Goal: Task Accomplishment & Management: Manage account settings

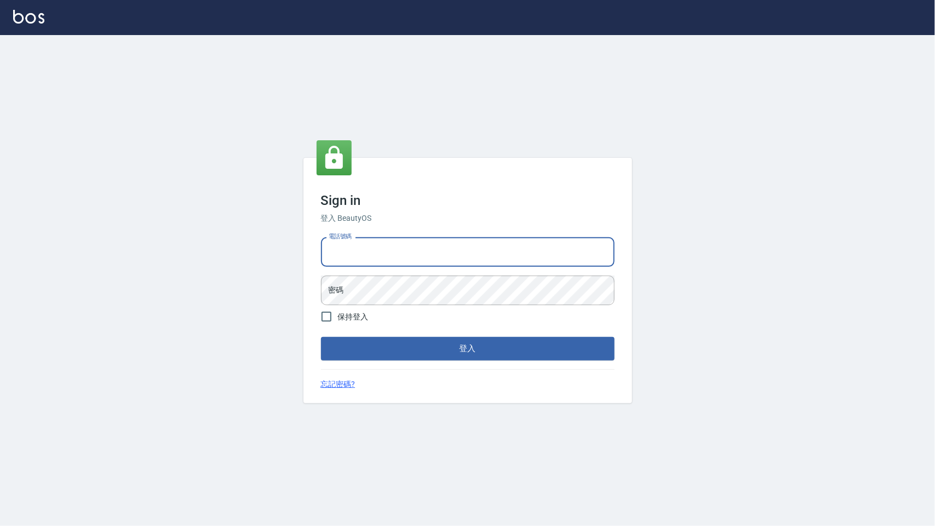
click at [455, 246] on input "電話號碼" at bounding box center [467, 252] width 293 height 30
type input "0968065108"
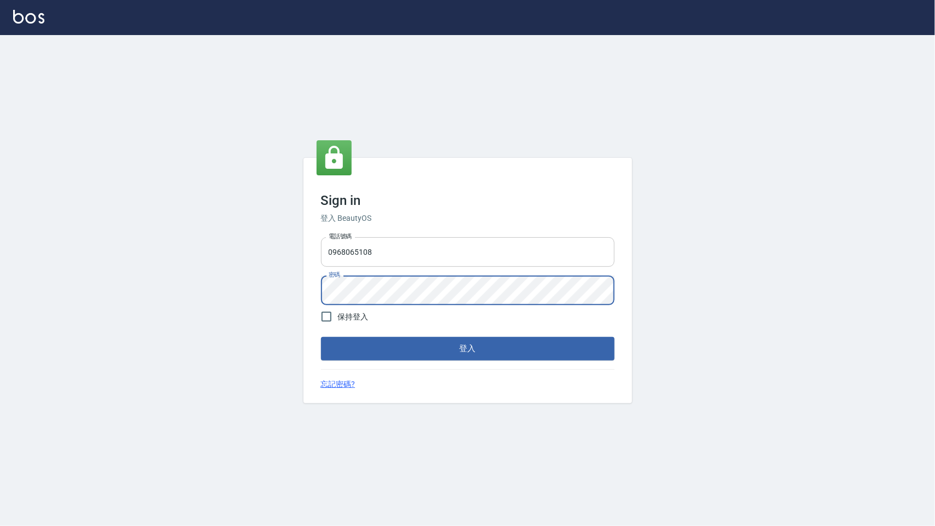
click at [321, 337] on button "登入" at bounding box center [467, 348] width 293 height 23
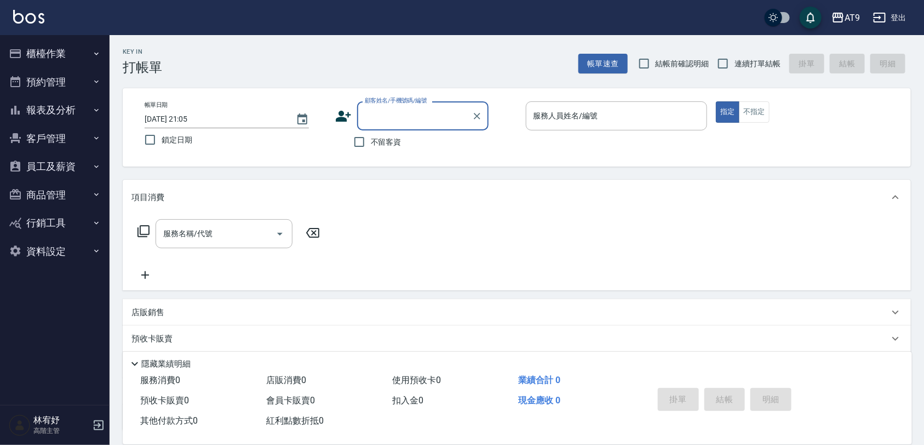
click at [379, 140] on span "不留客資" at bounding box center [386, 141] width 31 height 11
click at [371, 140] on input "不留客資" at bounding box center [359, 141] width 23 height 23
checkbox input "true"
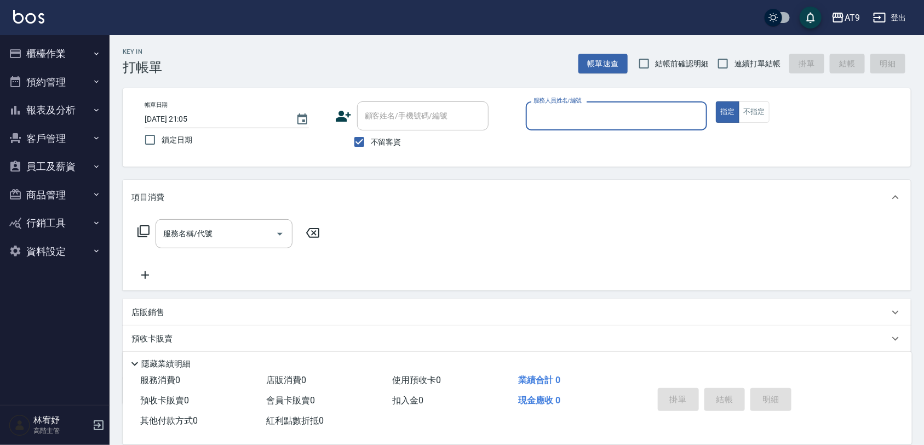
click at [749, 63] on span "連續打單結帳" at bounding box center [757, 63] width 46 height 11
click at [734, 63] on input "連續打單結帳" at bounding box center [722, 63] width 23 height 23
checkbox input "true"
click at [657, 111] on input "服務人員姓名/編號" at bounding box center [617, 115] width 172 height 19
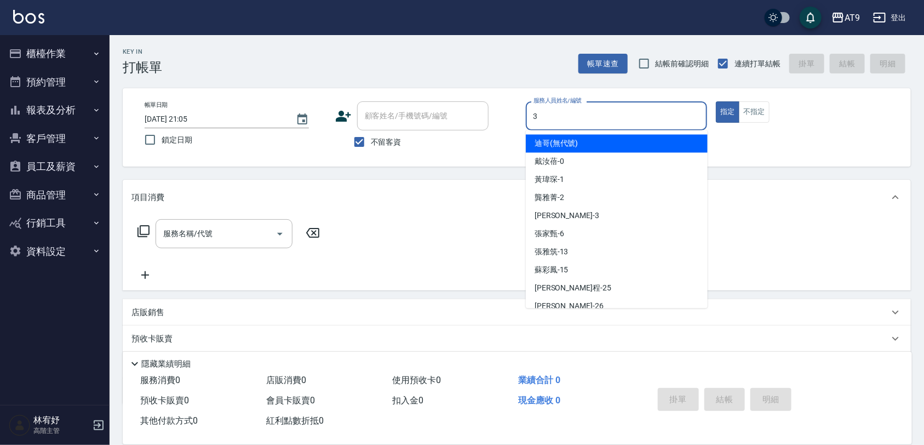
type input "3"
type button "true"
type input "FANNY-3"
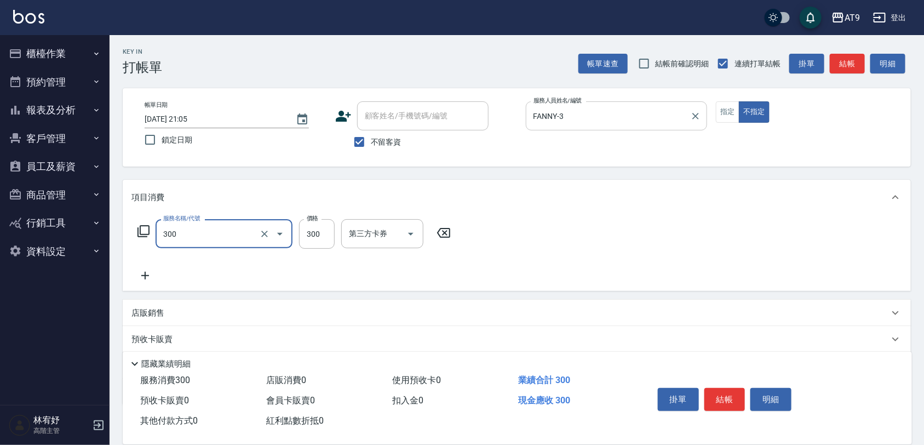
type input "SC300(300)"
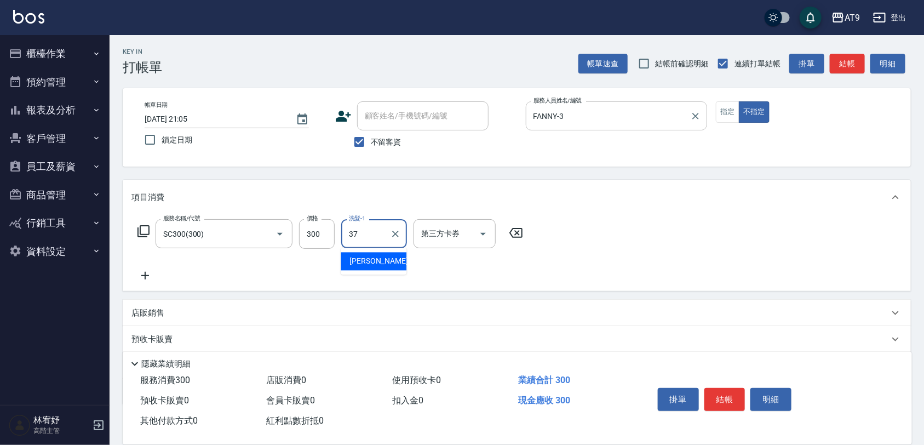
type input "林智慧-37"
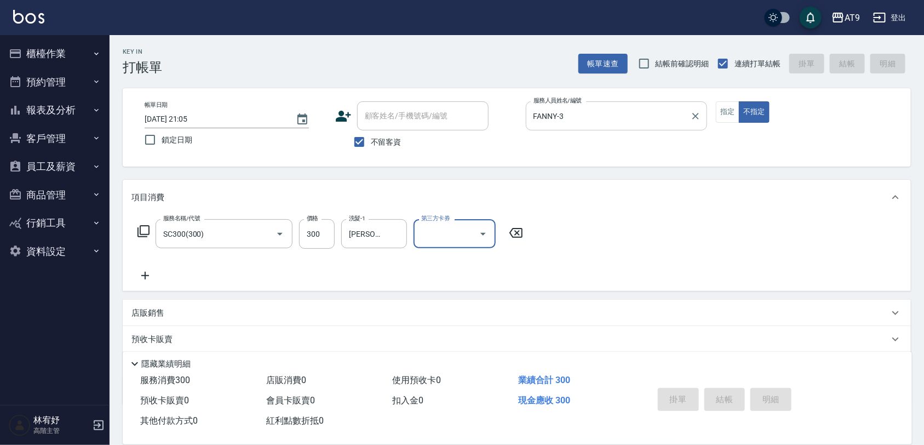
type input "2025/09/07 21:06"
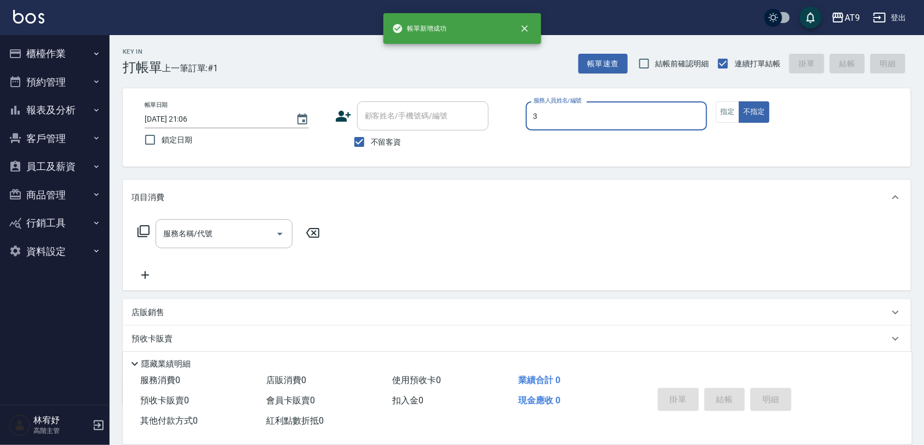
type input "FANNY-3"
type button "false"
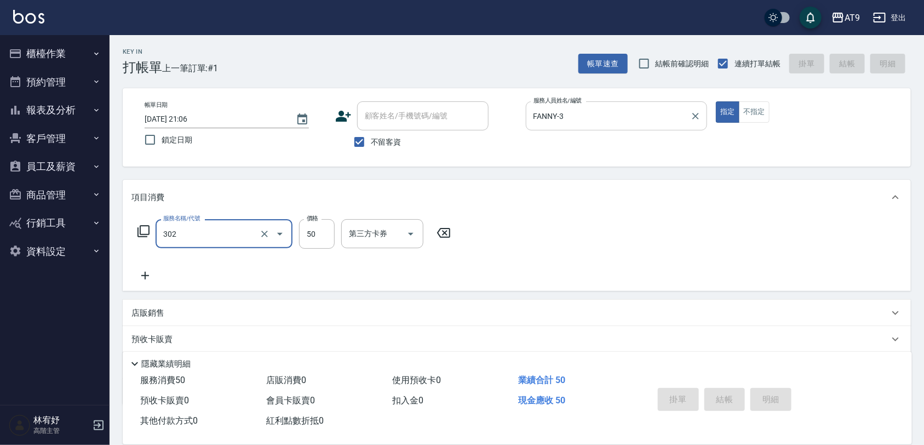
type input "302"
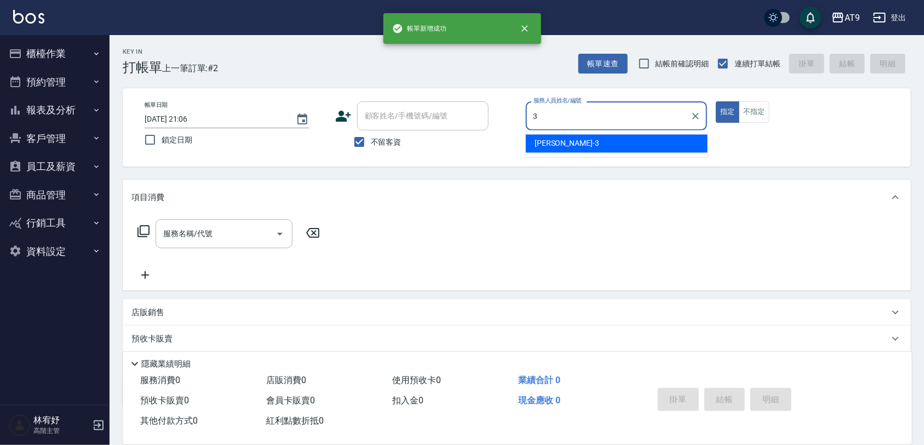
type input "FANNY-3"
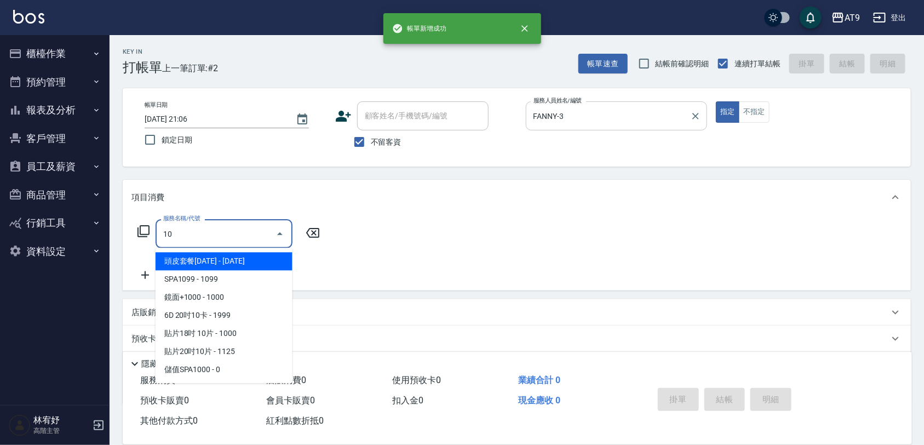
type input "107"
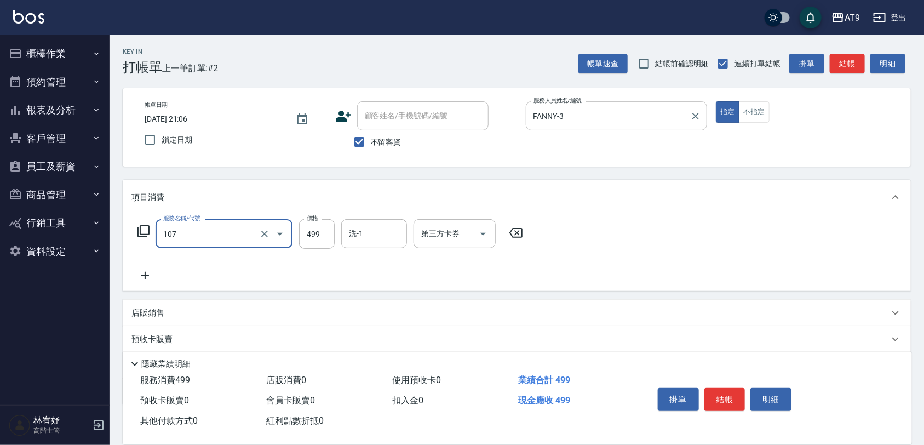
type input "舒活499(107)"
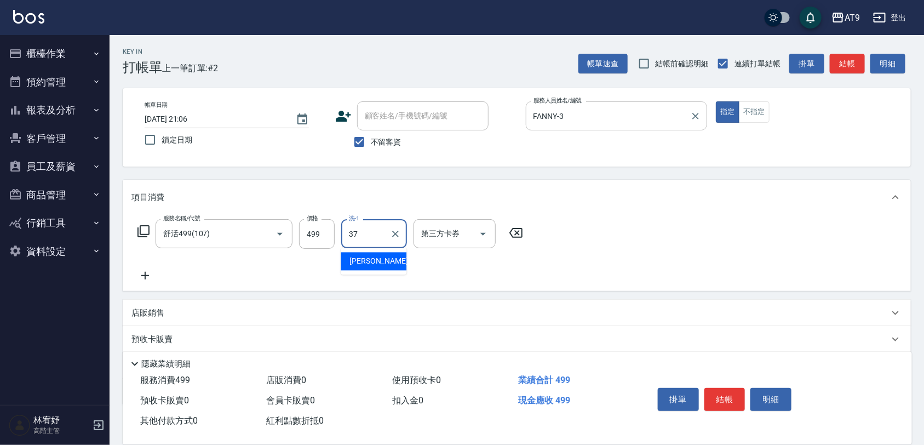
type input "林智慧-37"
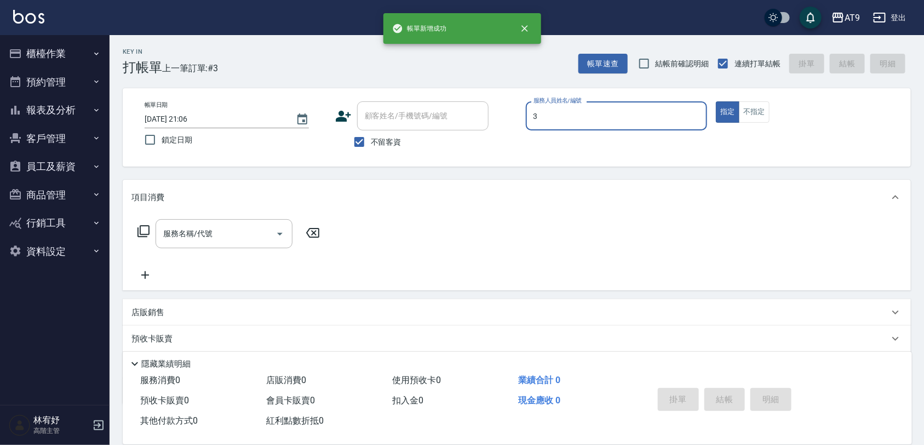
type input "FANNY-3"
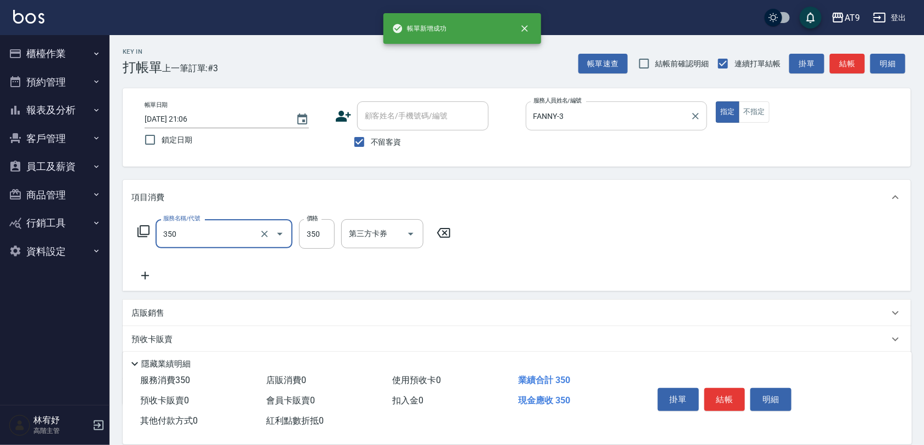
type input "剪髮(350)"
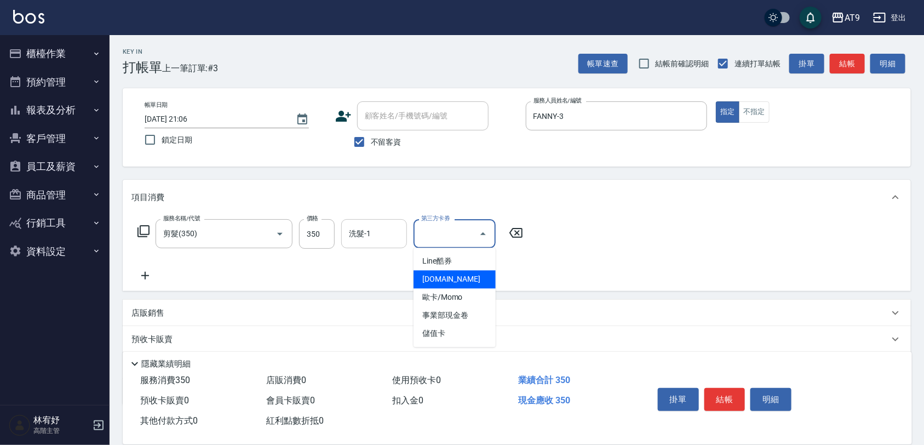
click at [384, 241] on input "洗髮-1" at bounding box center [374, 233] width 56 height 19
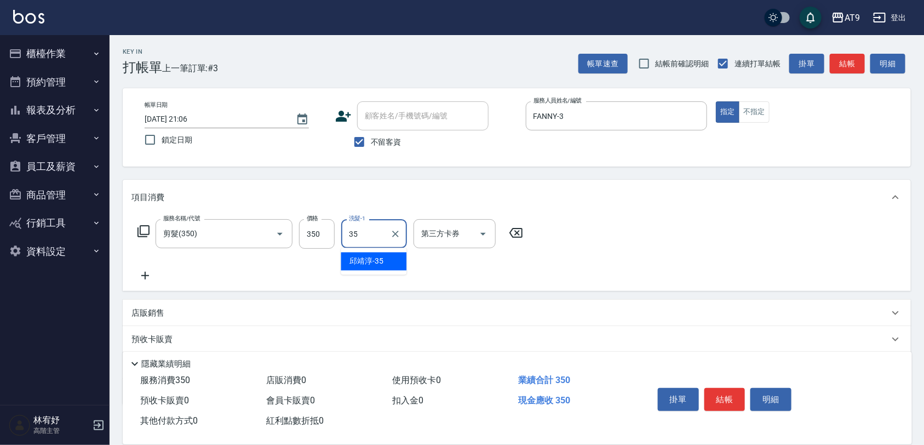
type input "邱靖淳-35"
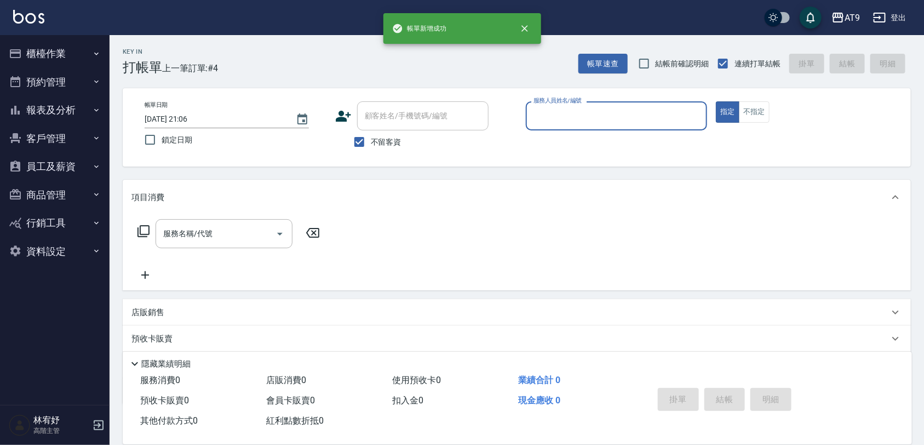
click at [76, 52] on button "櫃檯作業" at bounding box center [54, 53] width 101 height 28
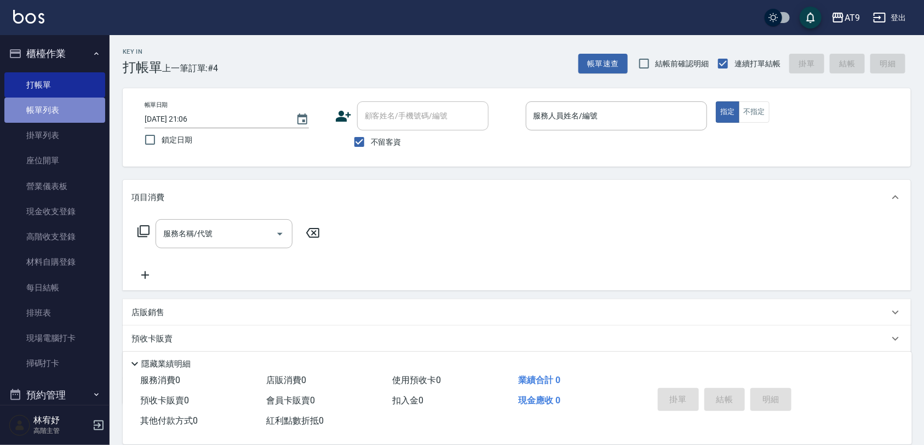
click at [72, 111] on link "帳單列表" at bounding box center [54, 109] width 101 height 25
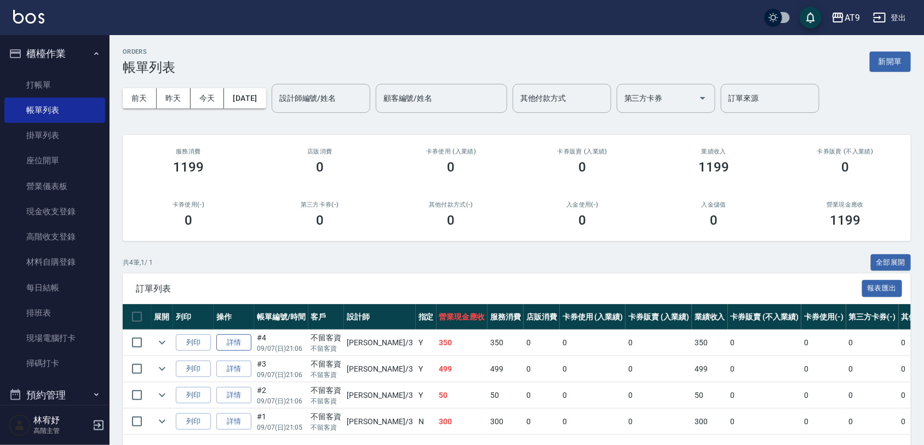
click at [233, 337] on link "詳情" at bounding box center [233, 342] width 35 height 17
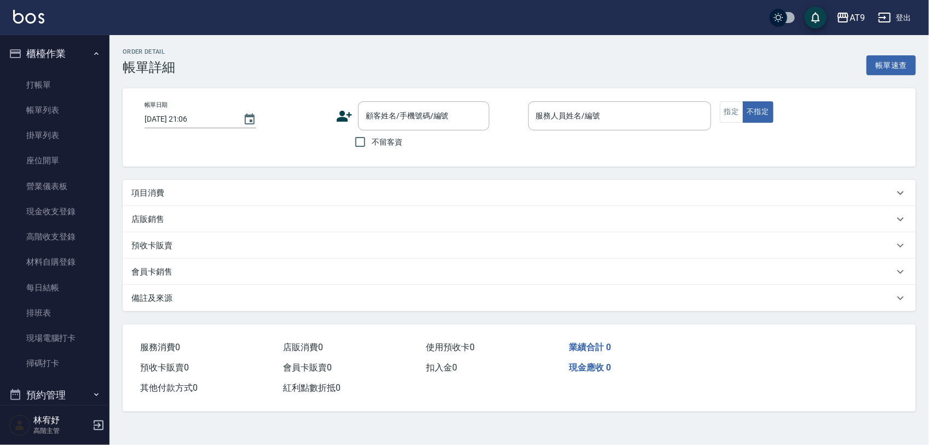
checkbox input "true"
type input "FANNY-3"
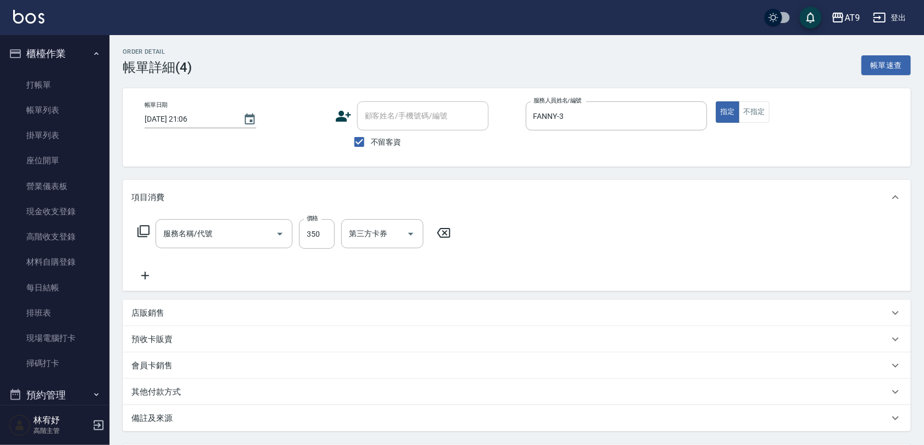
type input "剪髮(350)"
click at [402, 230] on button "Clear" at bounding box center [395, 233] width 15 height 15
type input "林智慧-37"
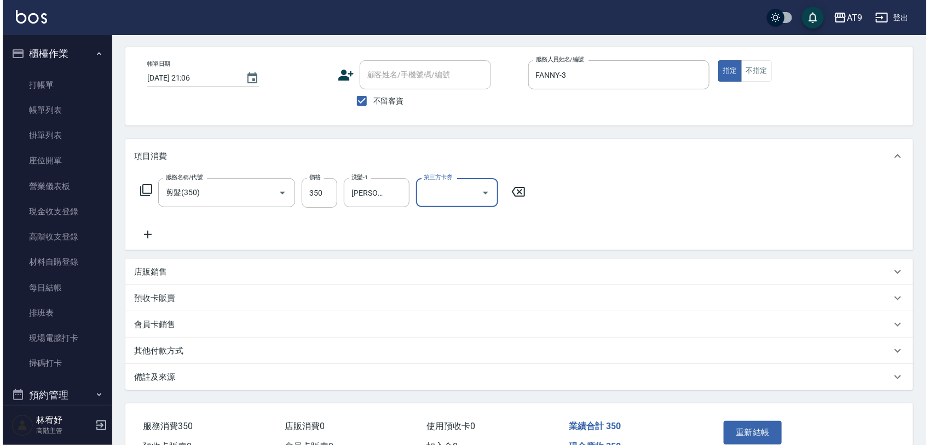
scroll to position [104, 0]
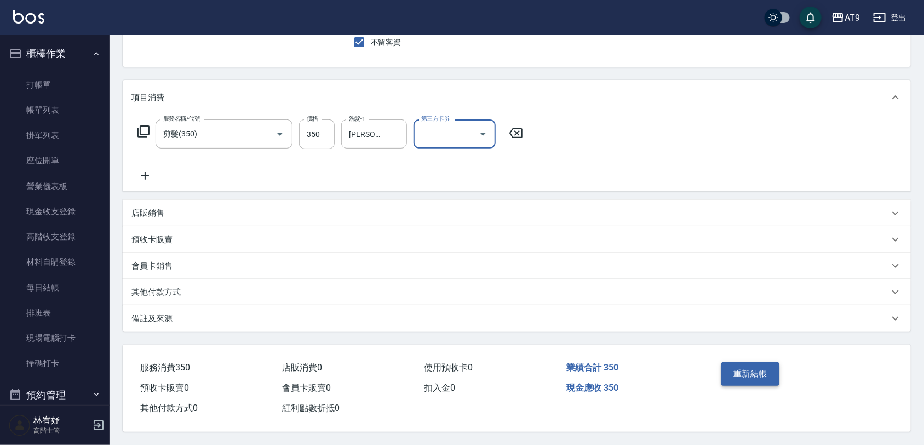
click at [760, 373] on button "重新結帳" at bounding box center [750, 373] width 58 height 23
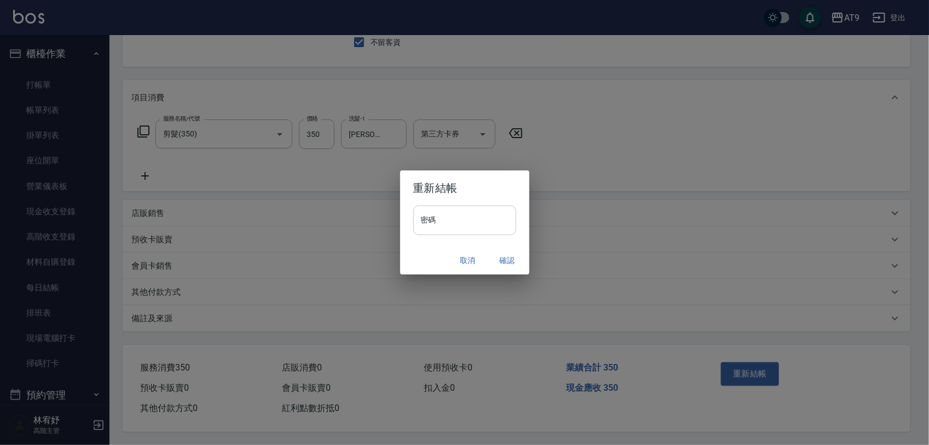
click at [506, 215] on input "密碼" at bounding box center [464, 220] width 103 height 30
type input "*******"
click at [507, 253] on button "確認" at bounding box center [507, 260] width 35 height 20
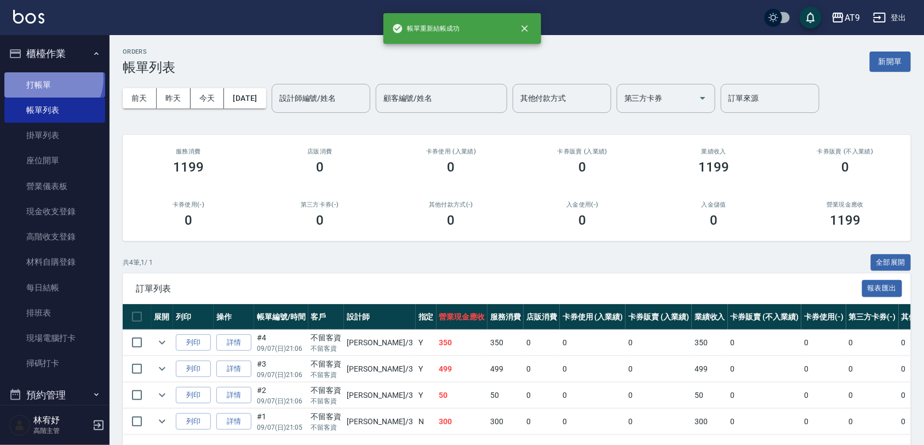
click at [50, 78] on link "打帳單" at bounding box center [54, 84] width 101 height 25
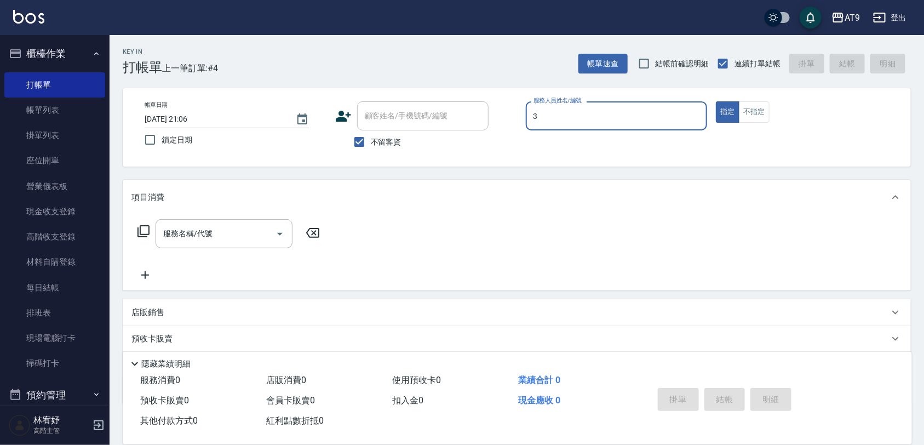
type input "FANNY-3"
type button "true"
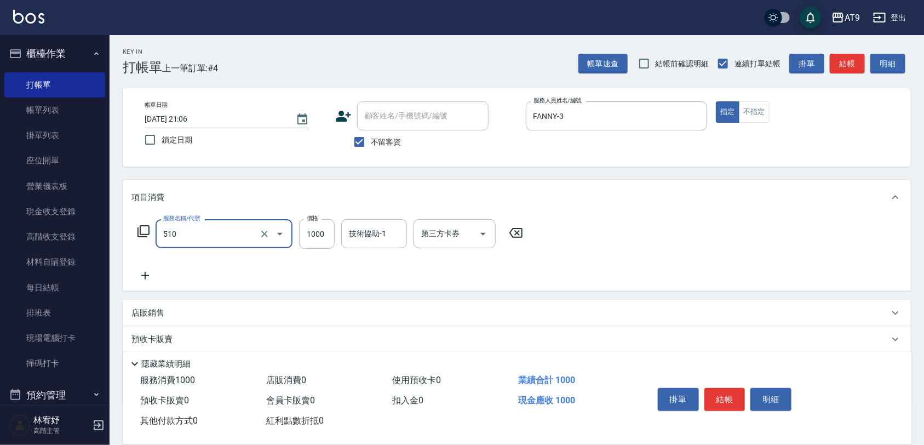
type input "染髮-2(510)"
type input "999"
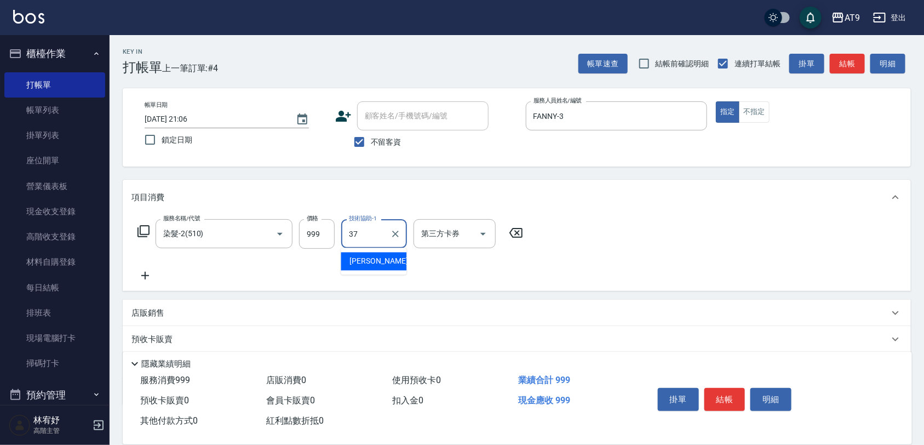
type input "林智慧-37"
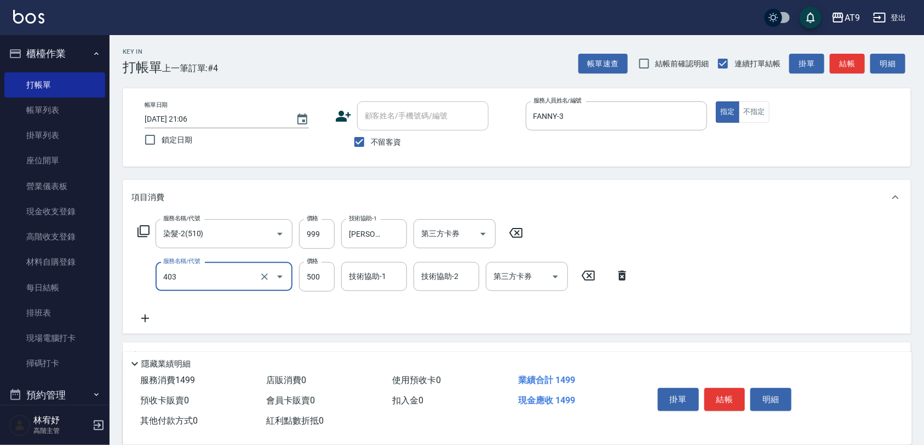
type input "天天護髮(403)"
type input "1500"
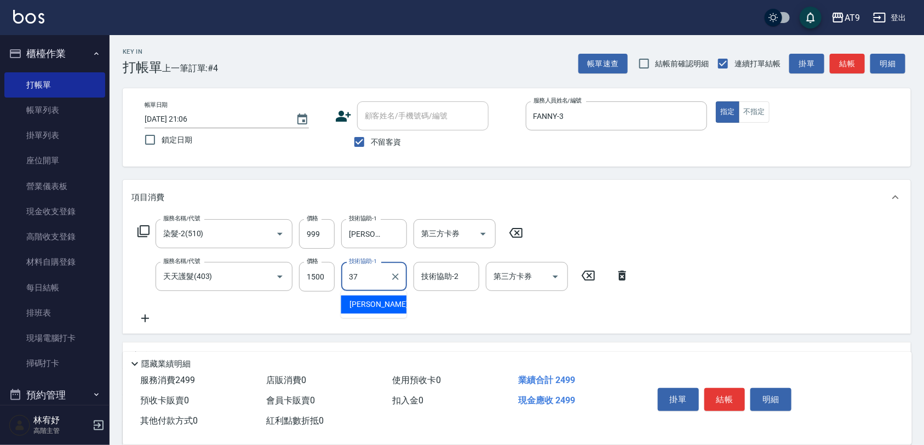
type input "林智慧-37"
click at [619, 272] on icon at bounding box center [621, 275] width 27 height 13
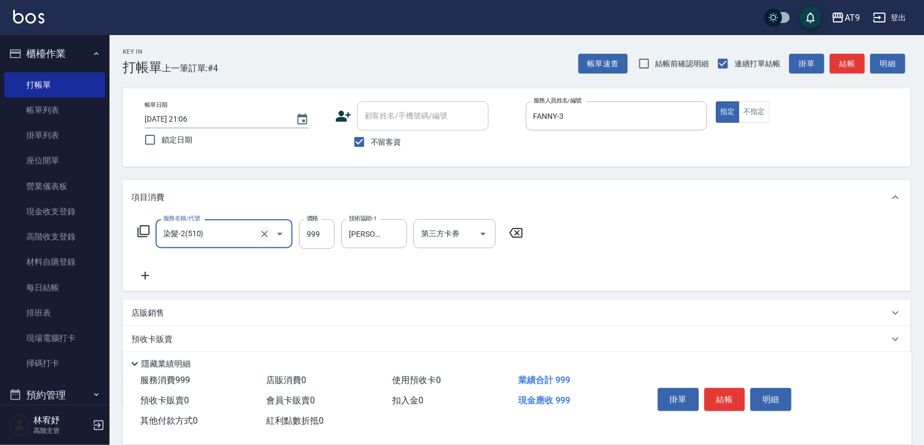
click at [263, 233] on icon "Clear" at bounding box center [264, 233] width 7 height 7
type input "染髮-3(512)"
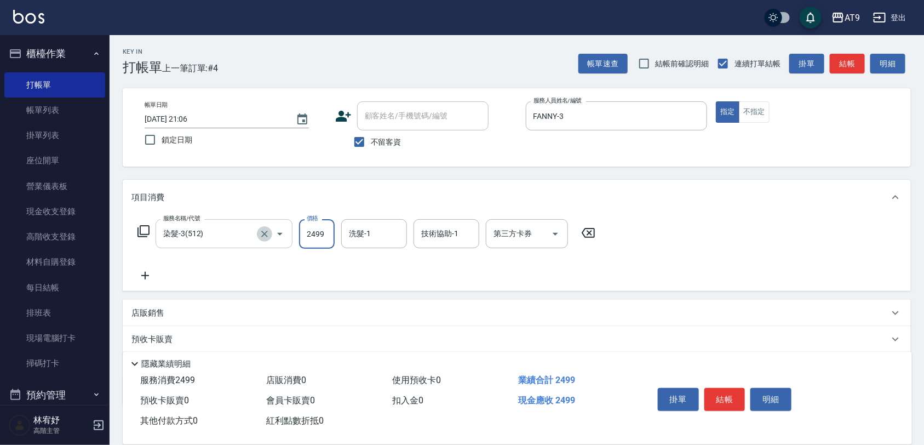
click at [263, 233] on icon "Clear" at bounding box center [264, 233] width 7 height 7
type input "2499"
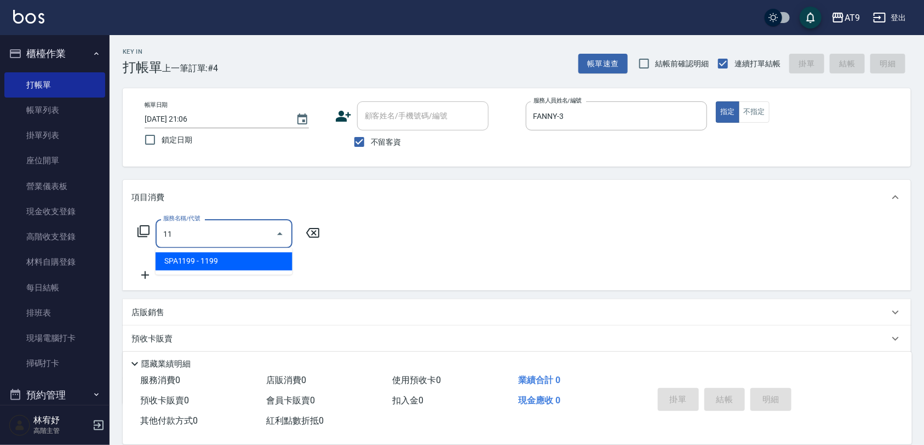
type input "1"
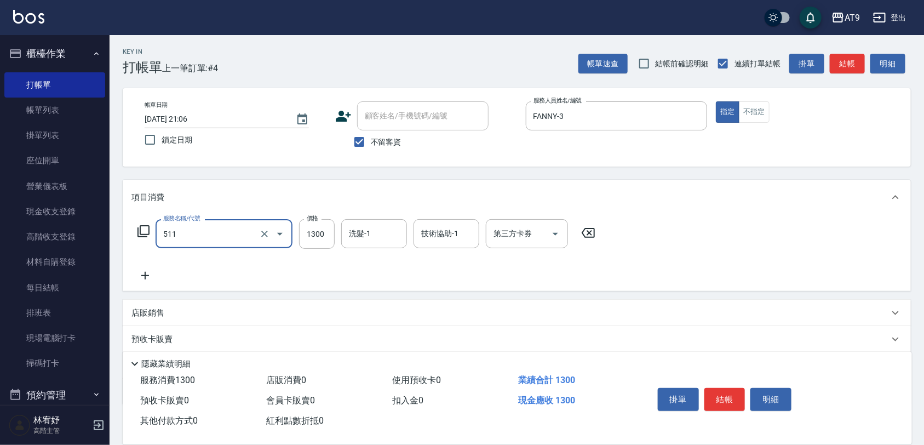
type input "染髮-4(511)"
type input "2499"
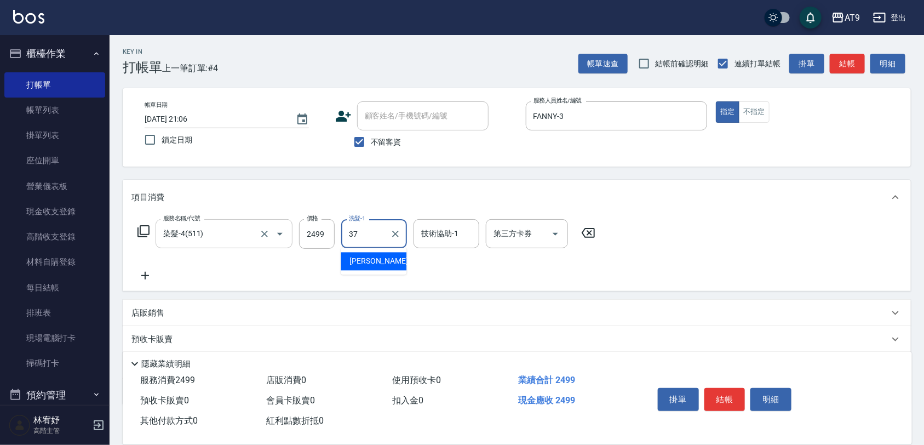
type input "37"
type input "3"
type input "林智慧-37"
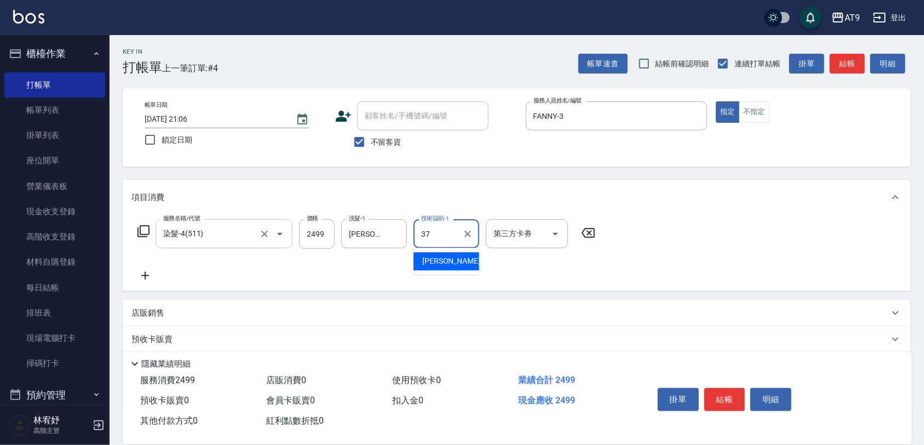
type input "林智慧-37"
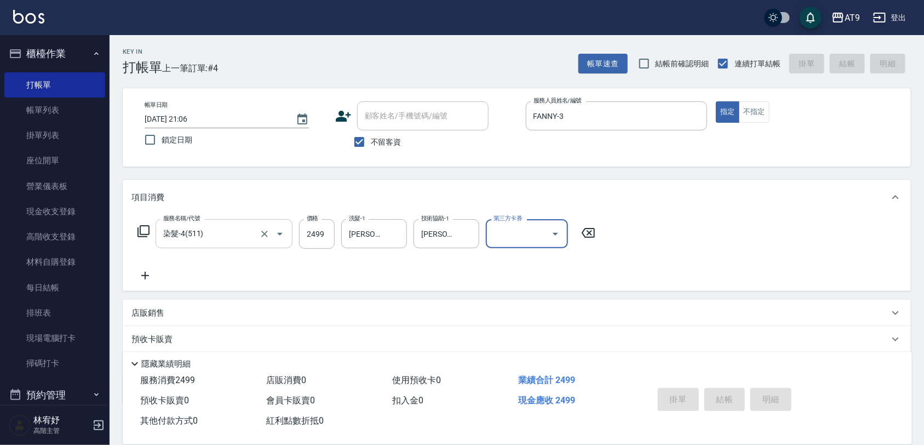
type input "2025/09/07 21:07"
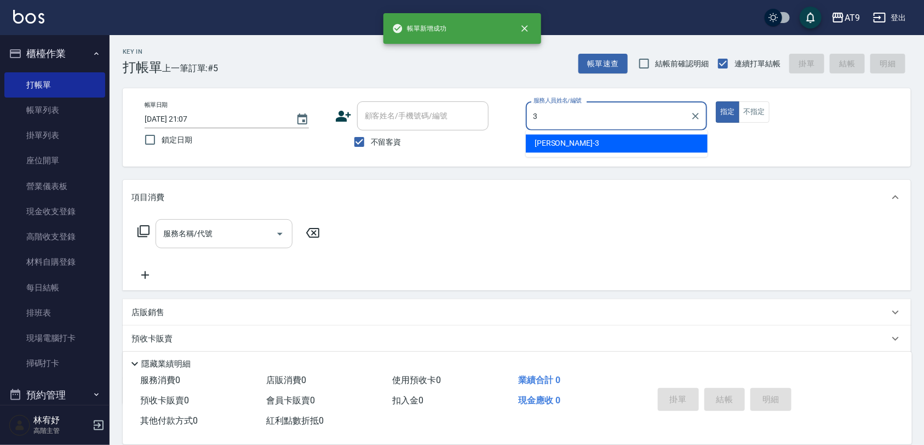
type input "FANNY-3"
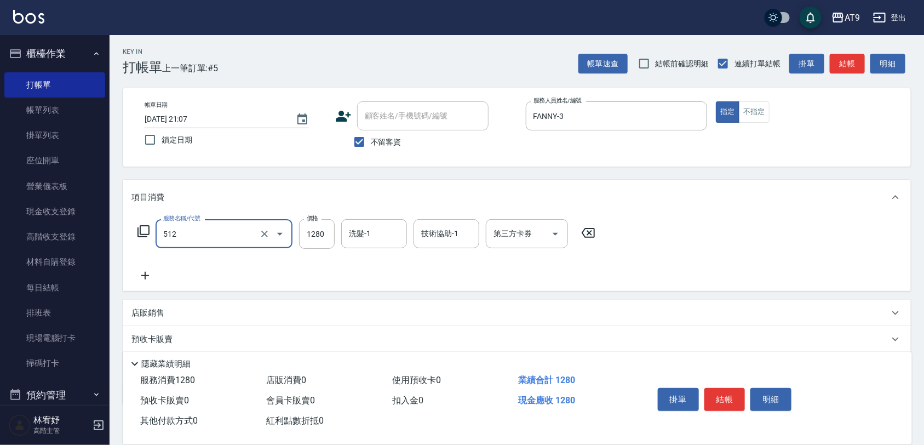
type input "染髮-3(512)"
type input "1380"
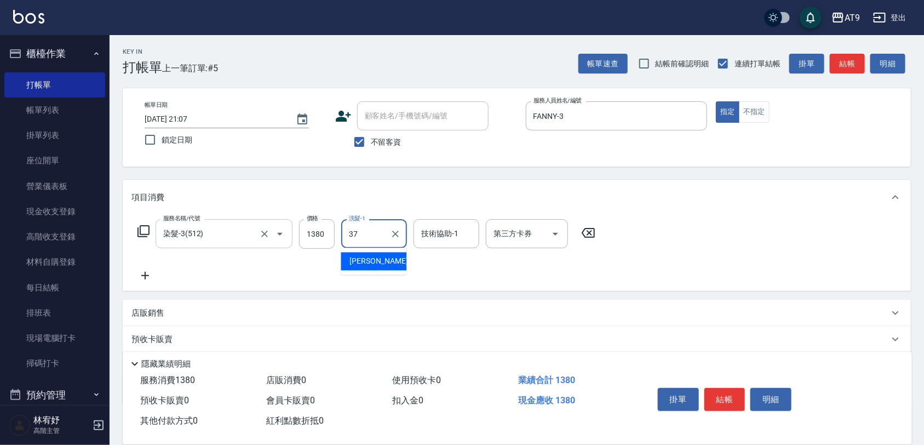
type input "林智慧-37"
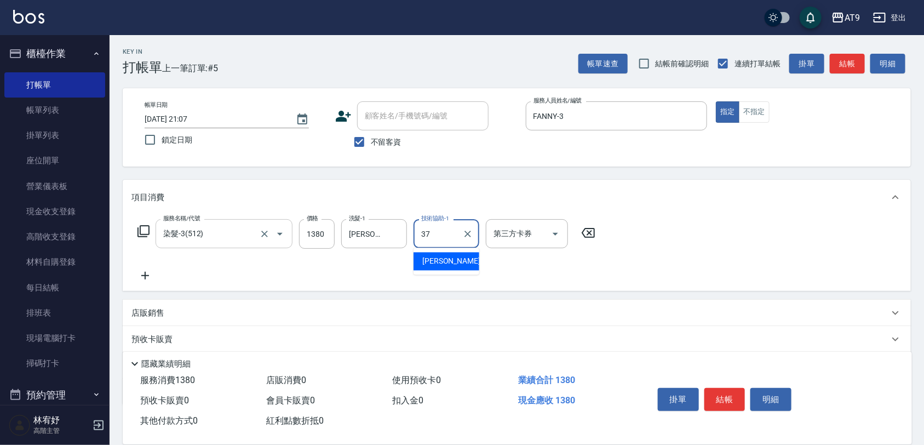
type input "林智慧-37"
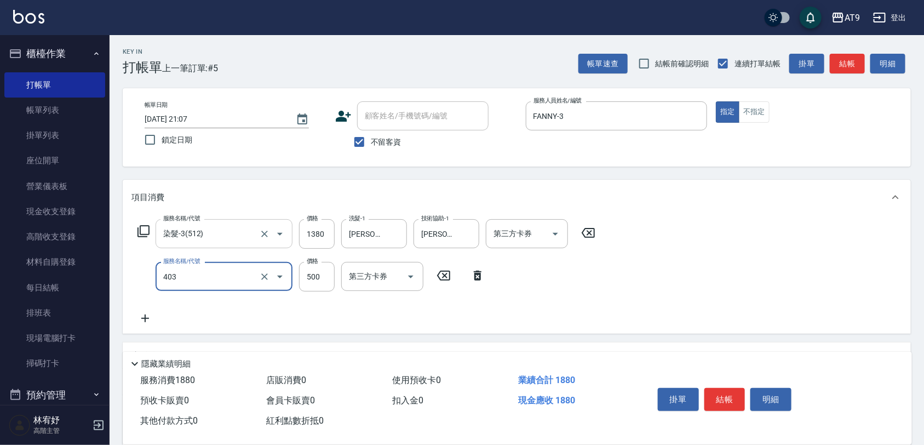
type input "天天護髮(403)"
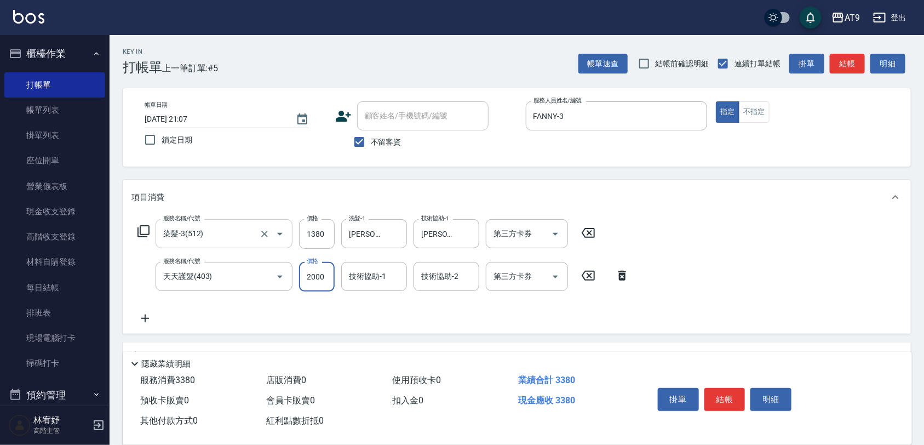
type input "2000"
type input "林智慧-37"
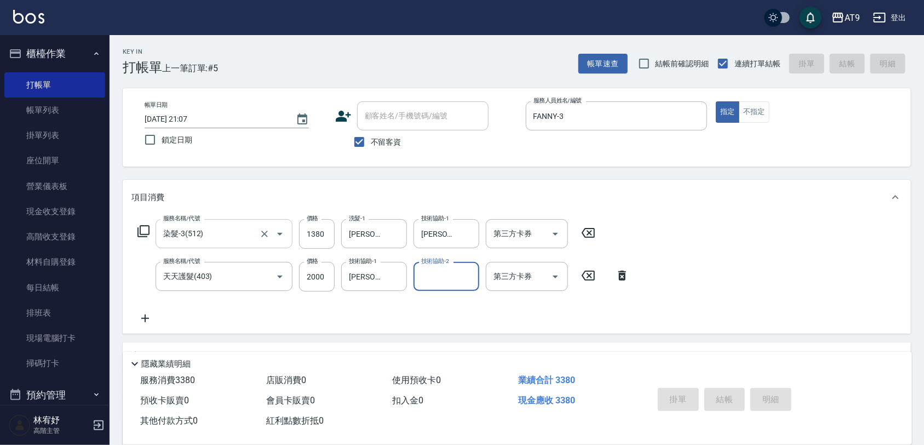
type input "2025/09/07 21:08"
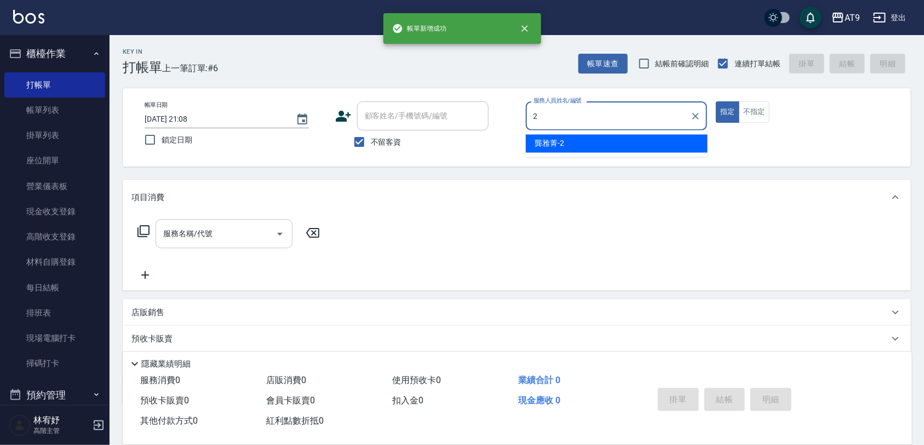
type input "龔雅菁-2"
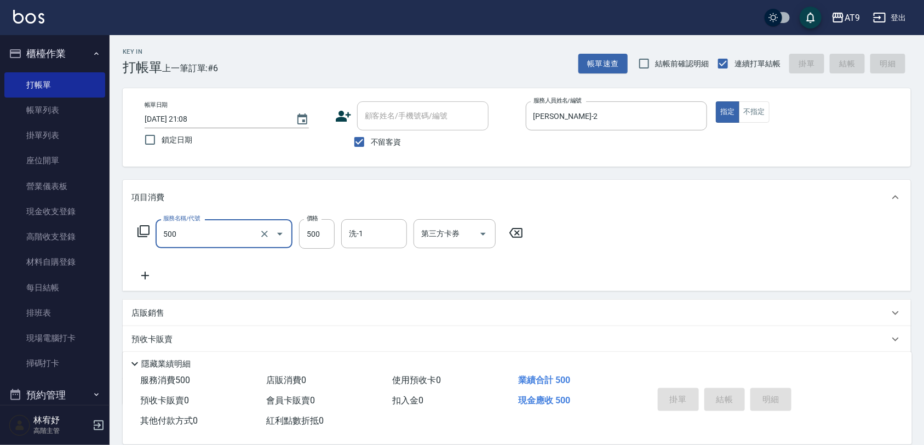
type input "500"
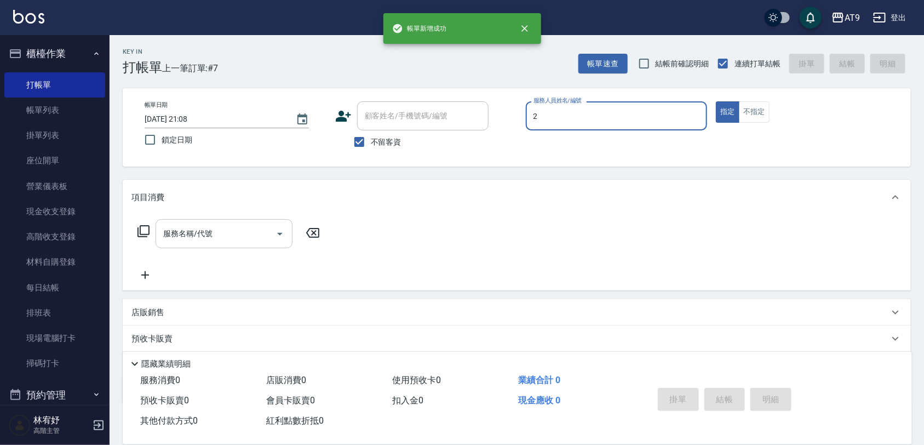
type input "龔雅菁-2"
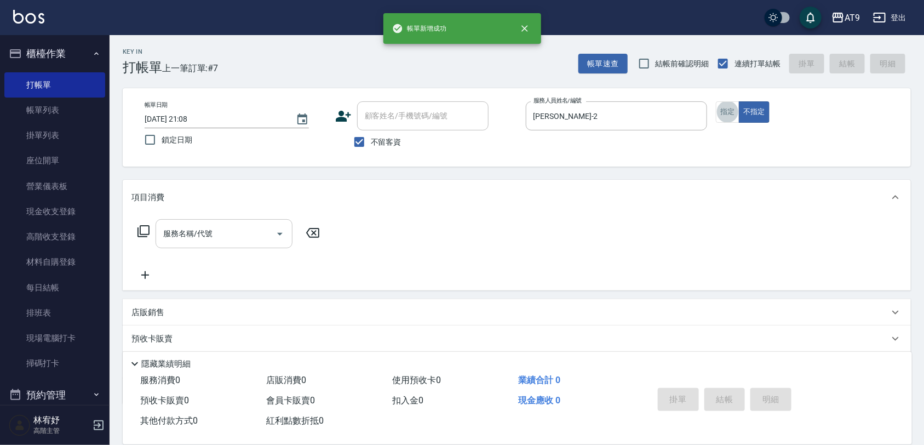
type input "3"
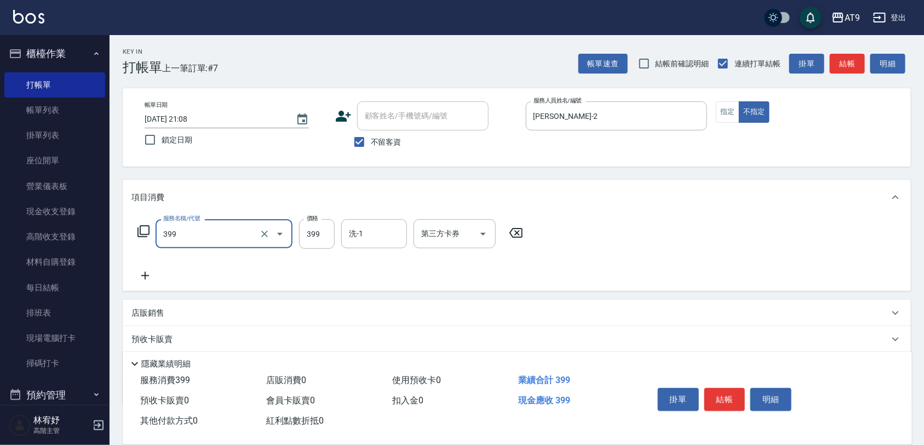
type input "海鹽SPA洗(399)"
type input "499"
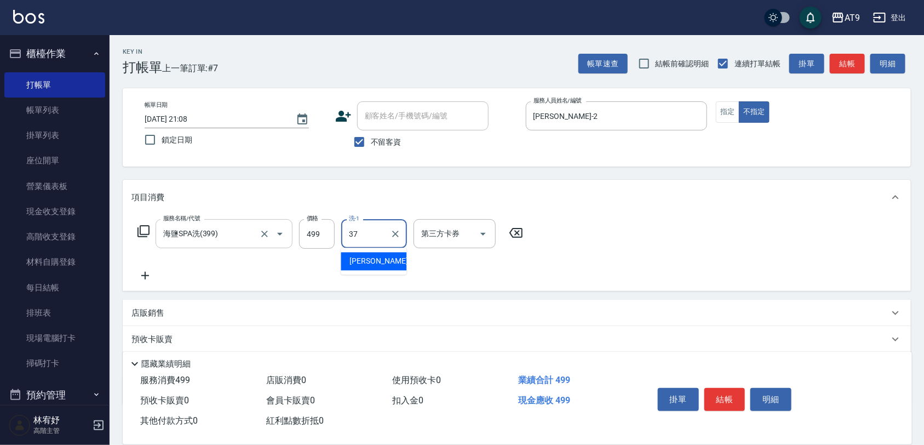
type input "林智慧-37"
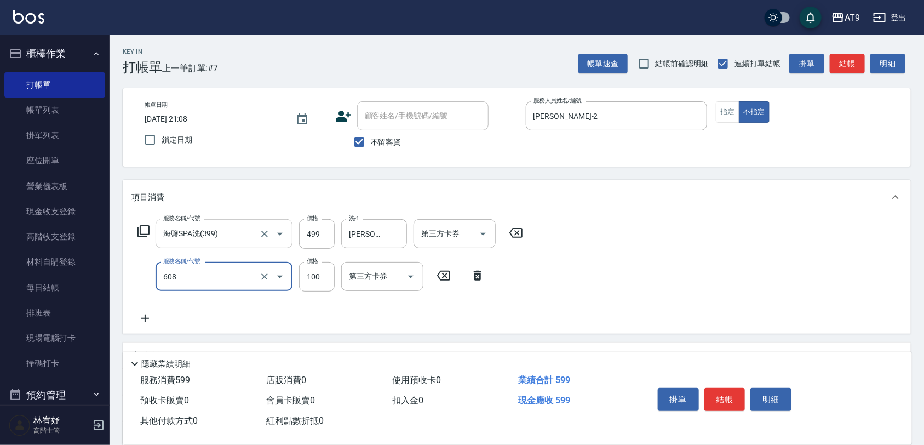
type input "精油長髮(608)"
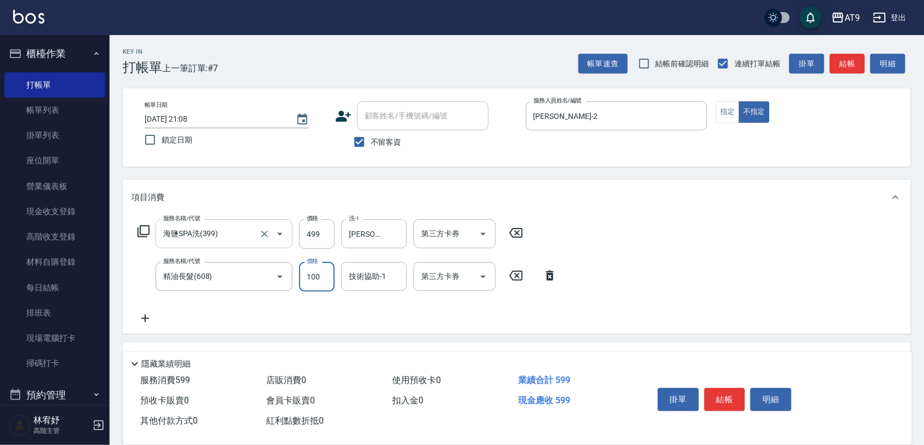
type input "3"
type input "林智慧-37"
click at [309, 280] on input "3" at bounding box center [317, 277] width 36 height 30
type input "100"
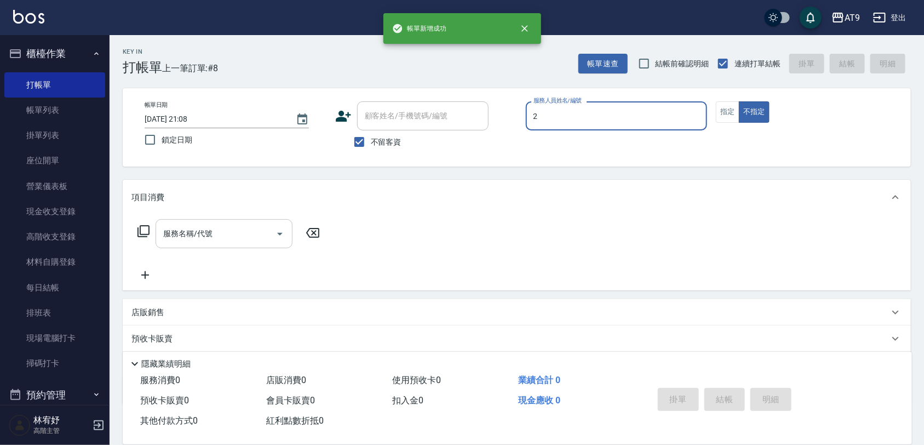
type input "2"
type button "false"
type input "龔雅菁-2"
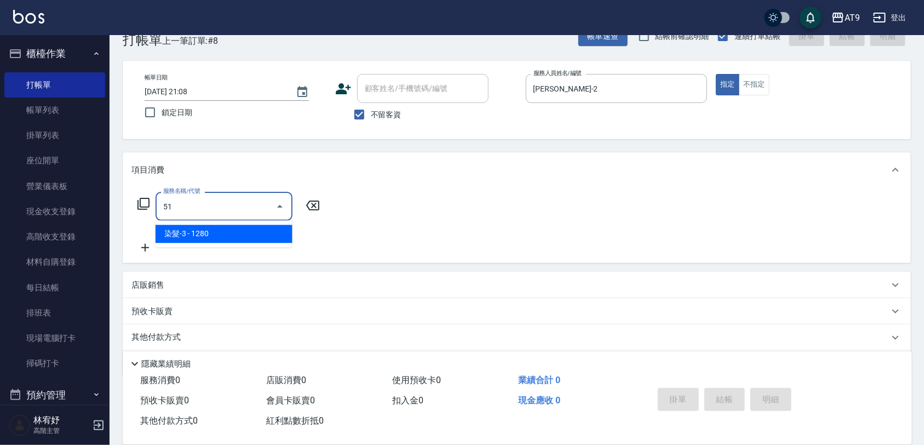
type input "5"
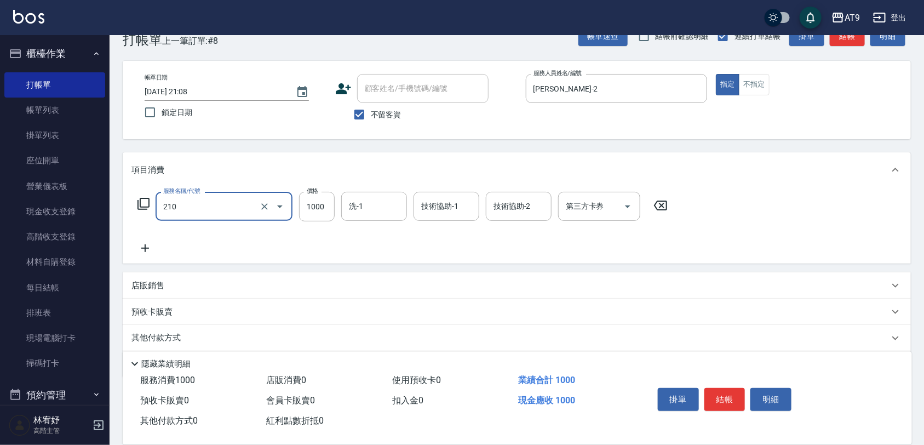
type input "燙髮(210)"
type input "1699"
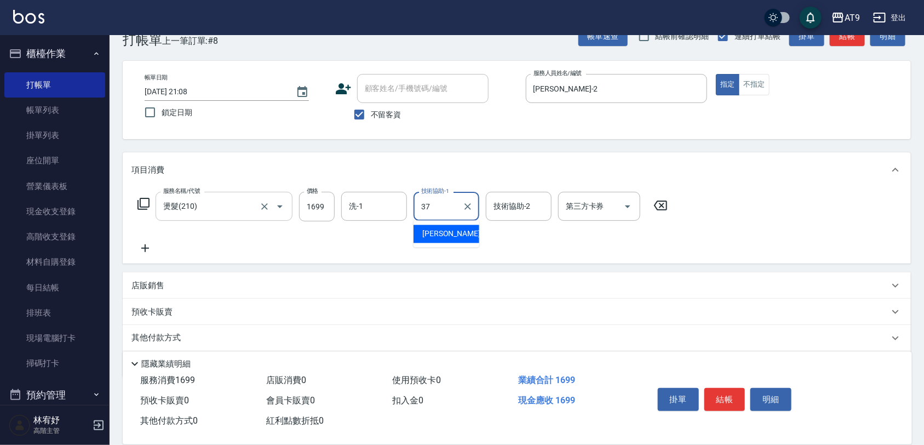
type input "林智慧-37"
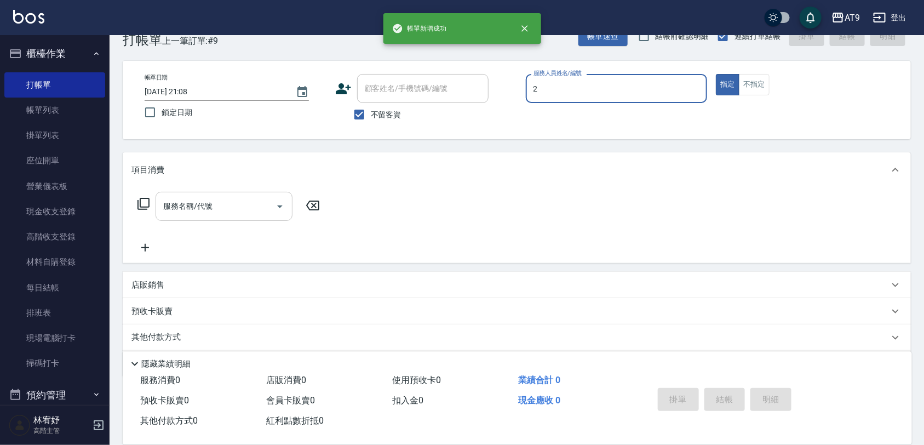
type input "龔雅菁-2"
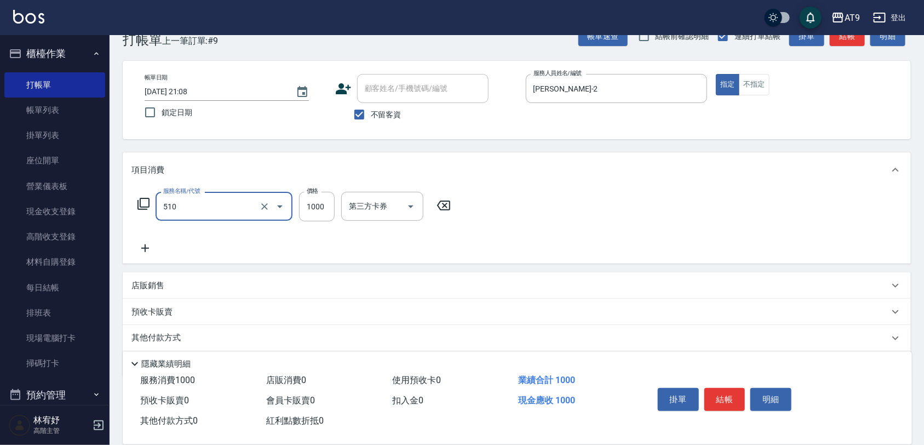
type input "染髮-2(510)"
type input "999"
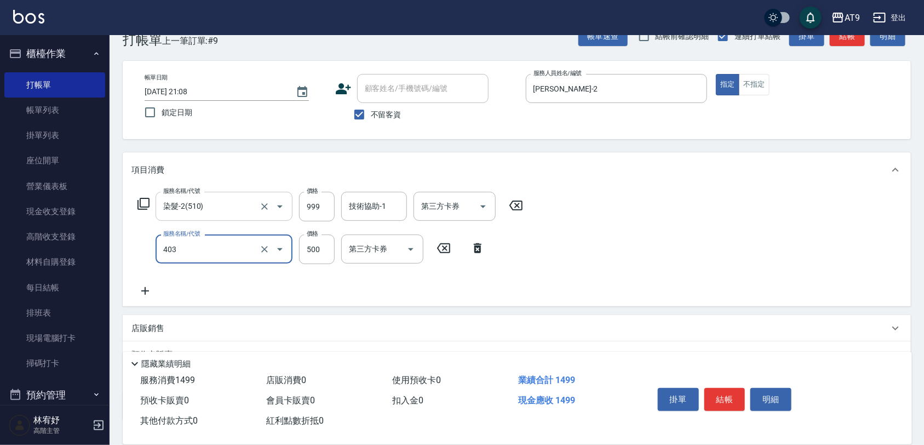
type input "天天護髮(403)"
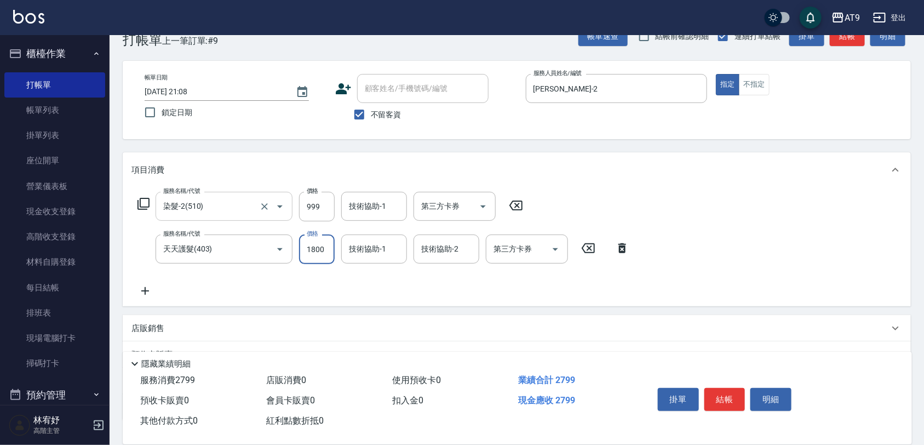
type input "1800"
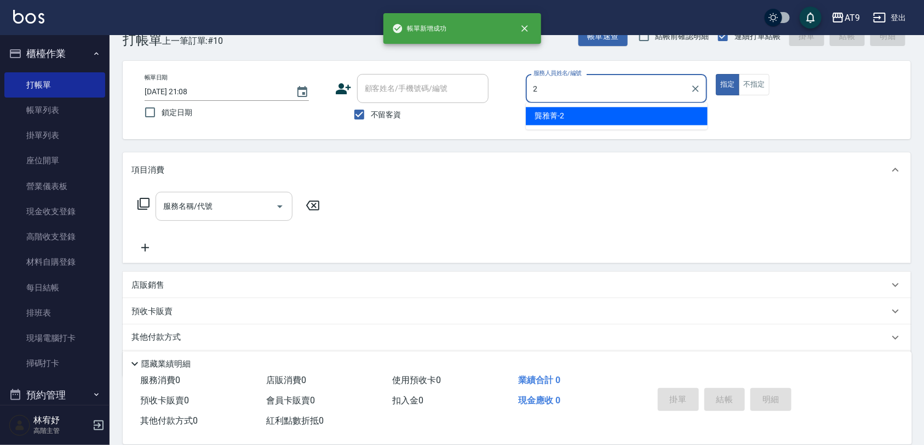
type input "龔雅菁-2"
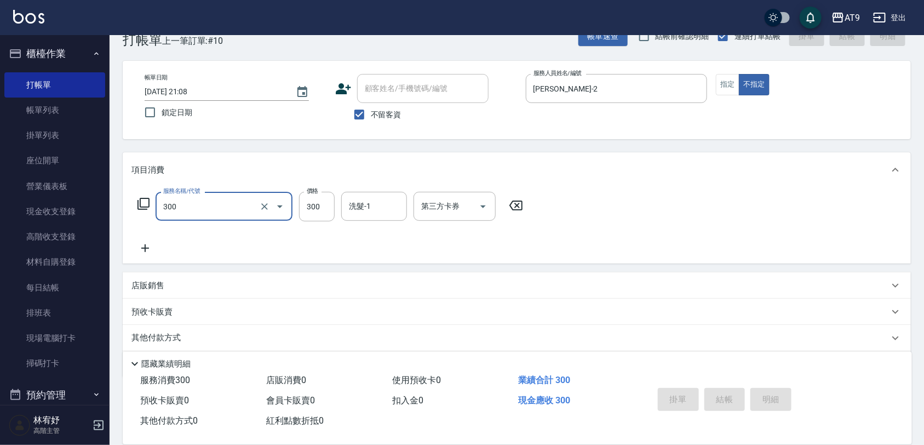
type input "300"
type input "2025/09/07 21:09"
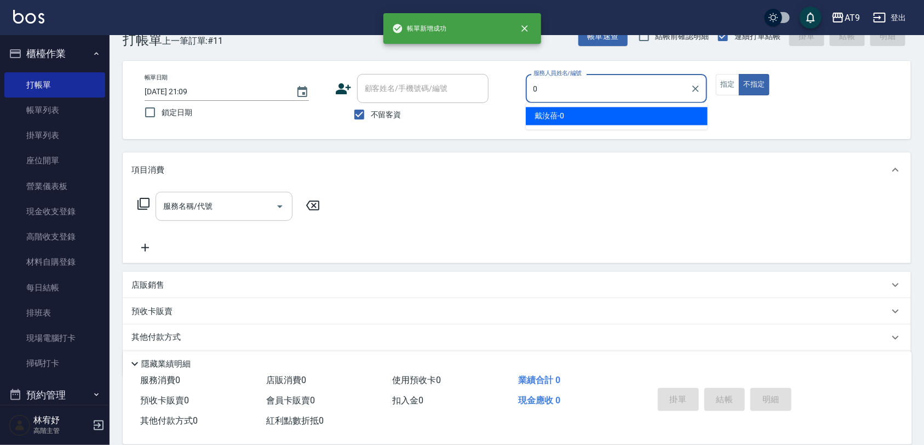
type input "戴汝蓓-0"
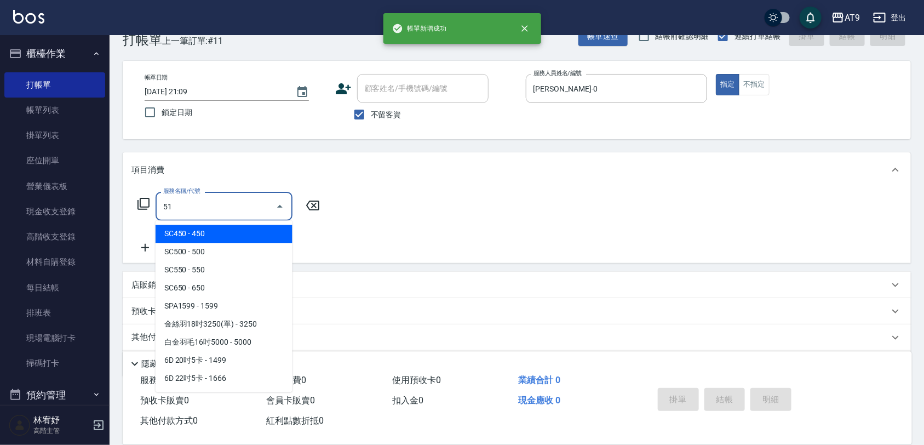
type input "510"
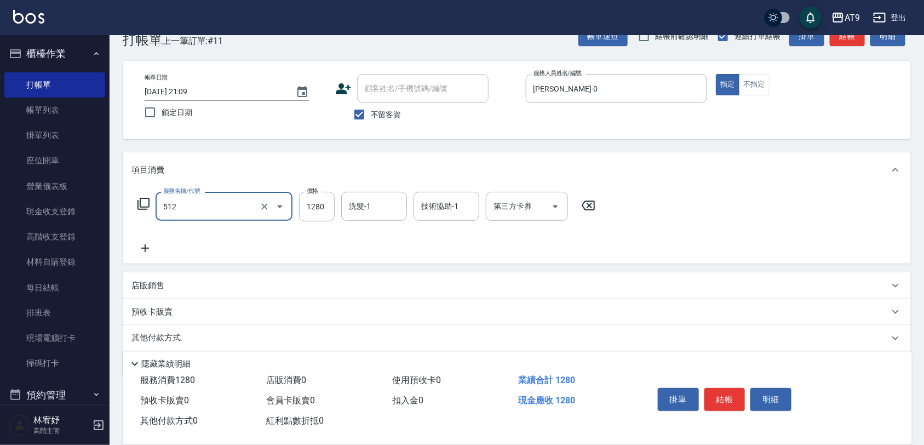
type input "染髮-3(512)"
type input "1099"
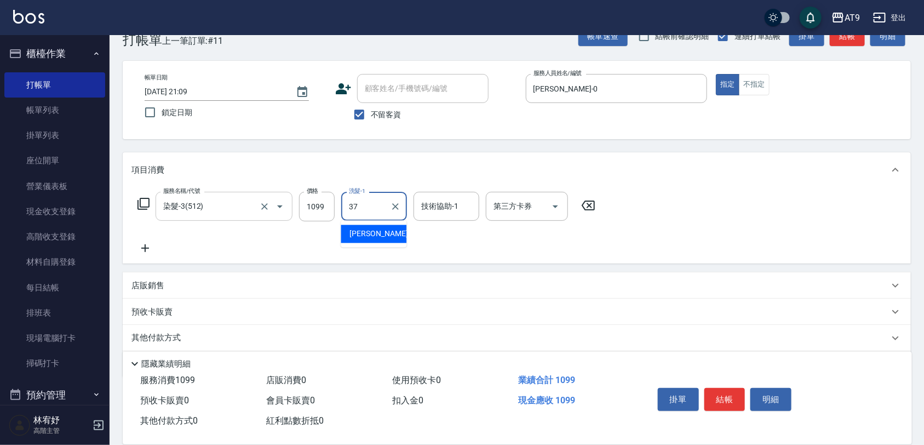
type input "林智慧-37"
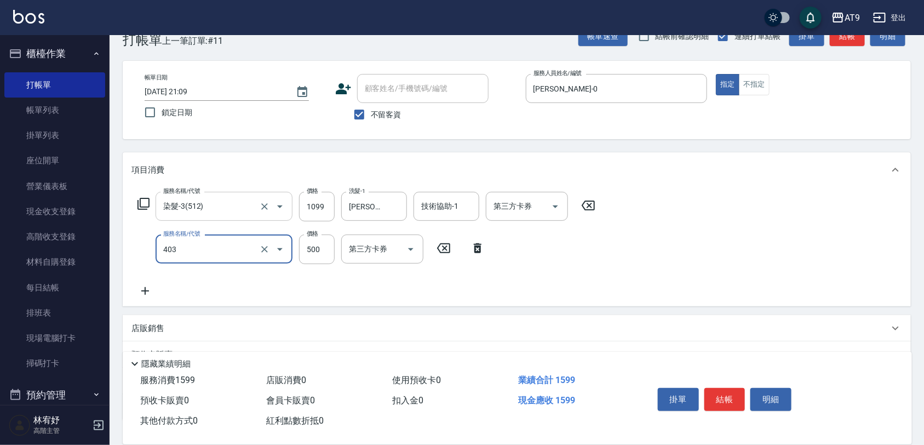
type input "天天護髮(403)"
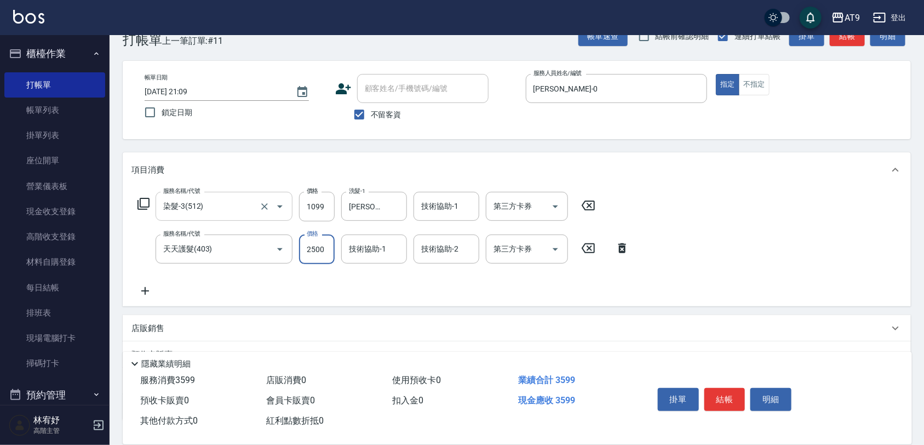
type input "2500"
type input "林智慧-37"
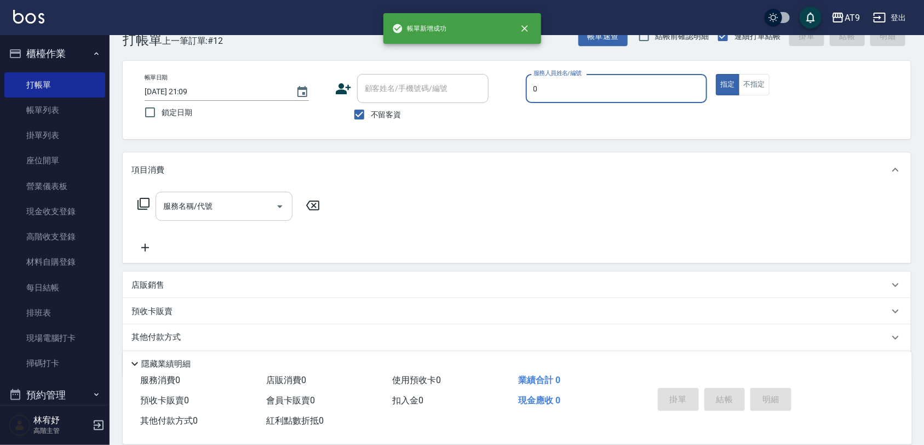
type input "戴汝蓓-0"
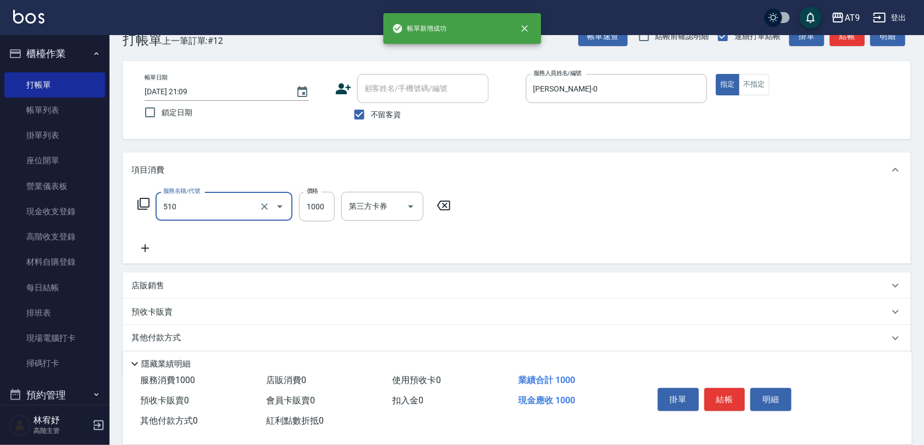
type input "染髮-2(510)"
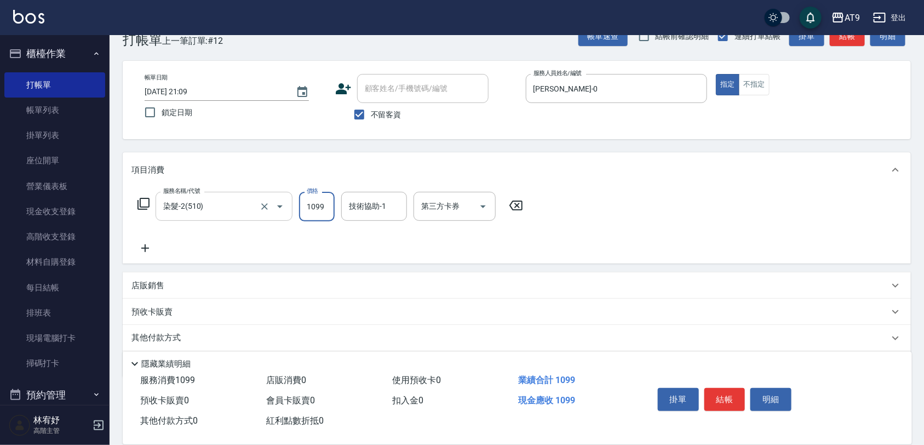
type input "1099"
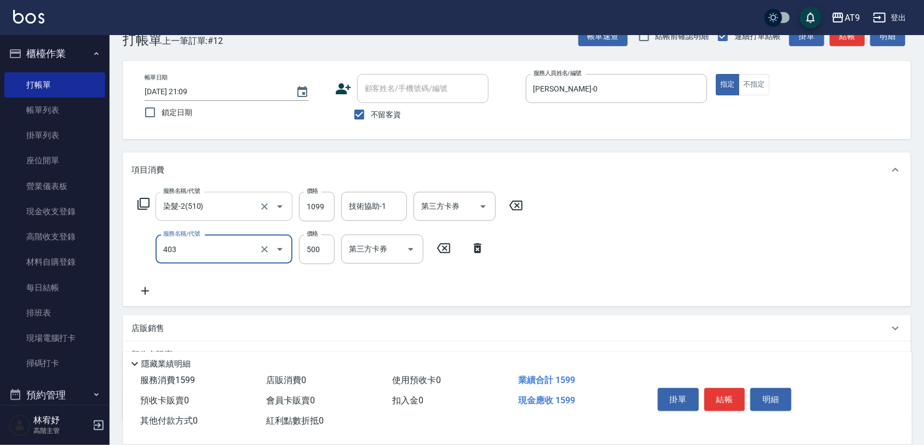
type input "天天護髮(403)"
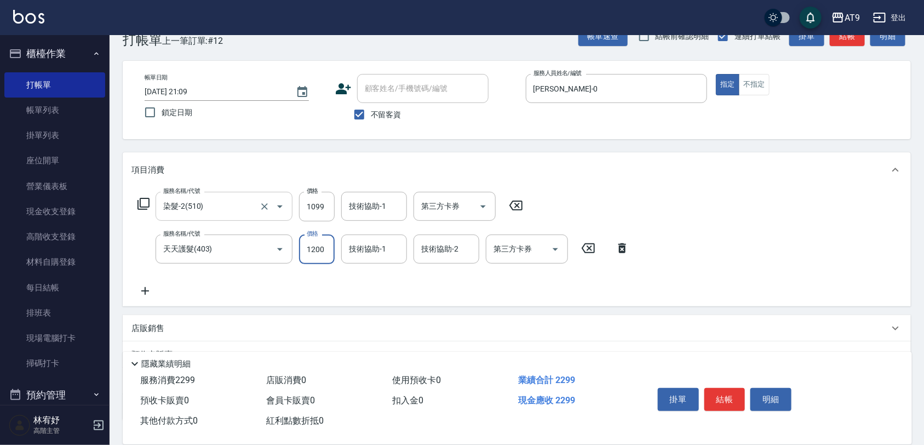
type input "1200"
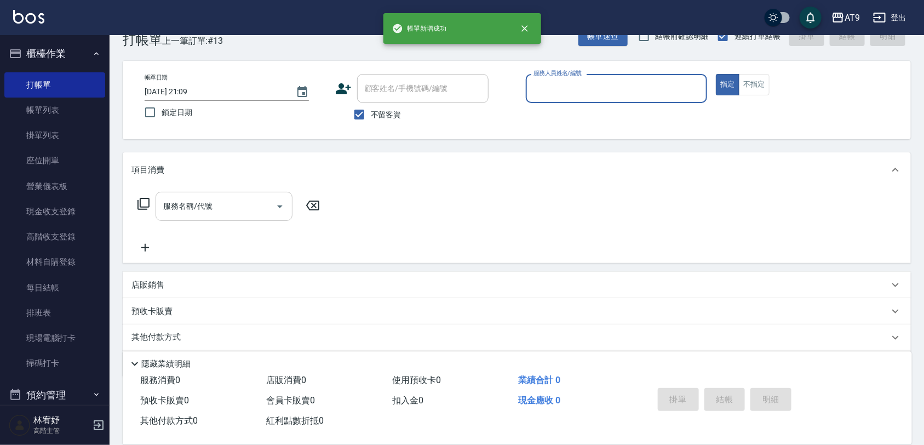
type input "5"
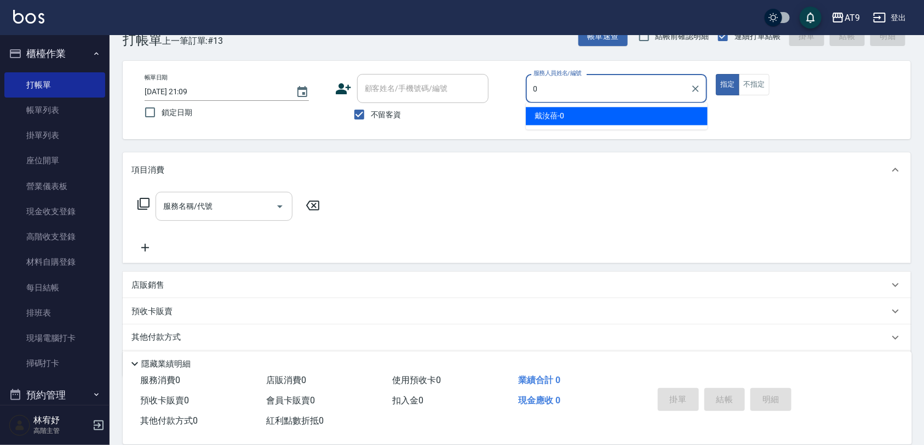
type input "戴汝蓓-0"
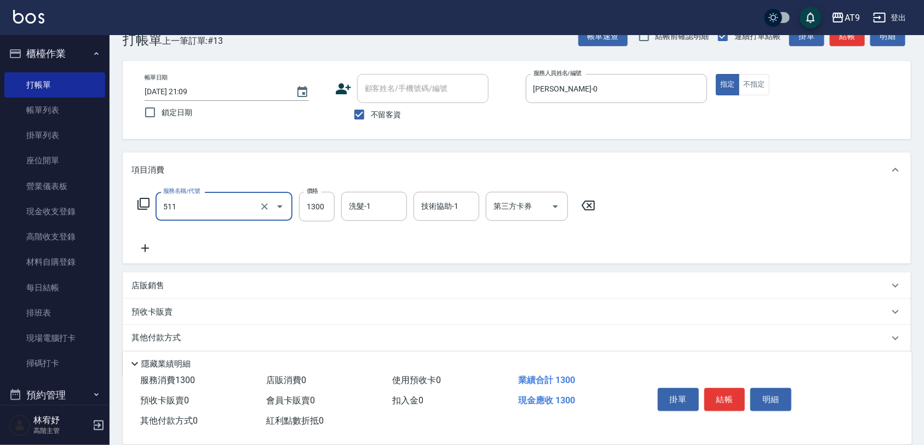
type input "染髮-4(511)"
type input "2600"
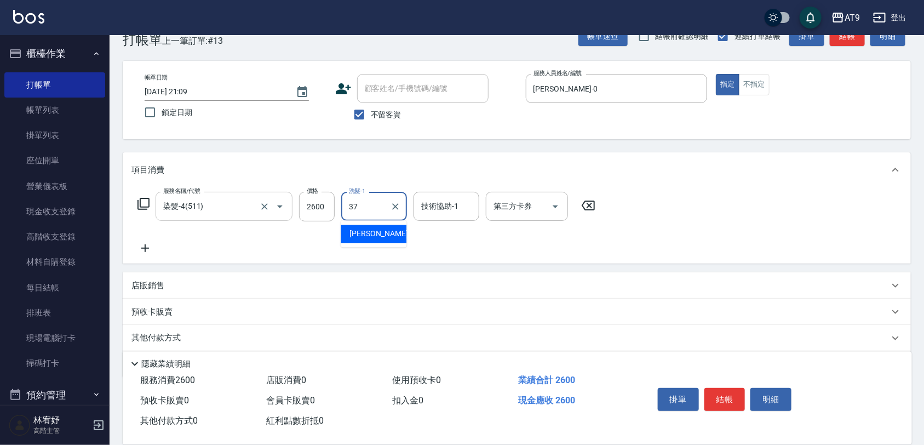
type input "林智慧-37"
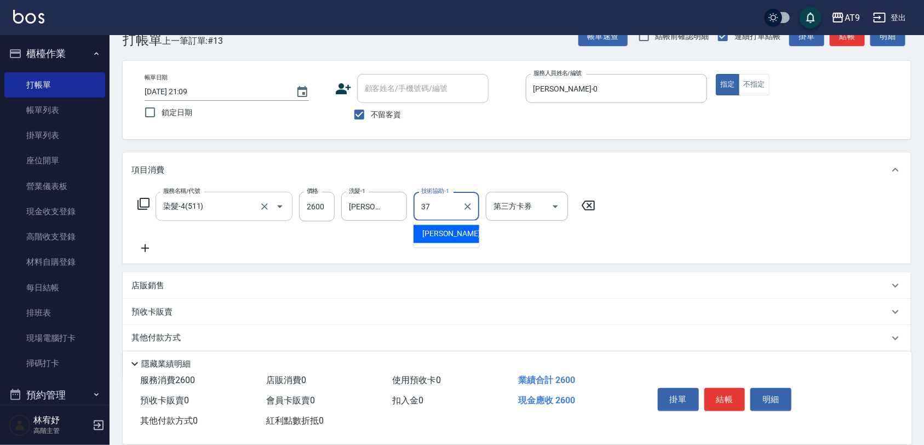
type input "林智慧-37"
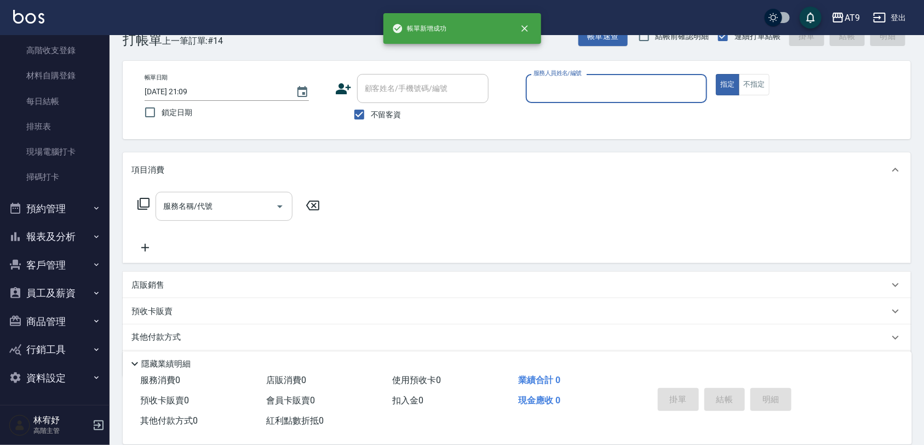
click at [82, 241] on button "報表及分析" at bounding box center [54, 236] width 101 height 28
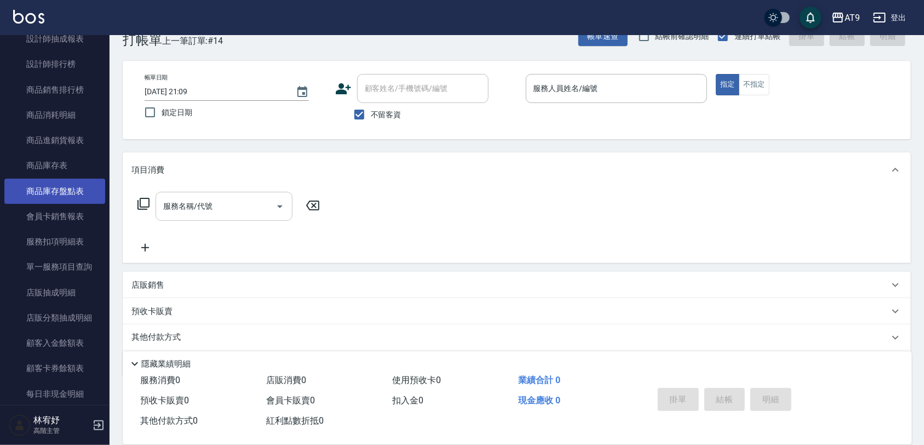
scroll to position [460, 0]
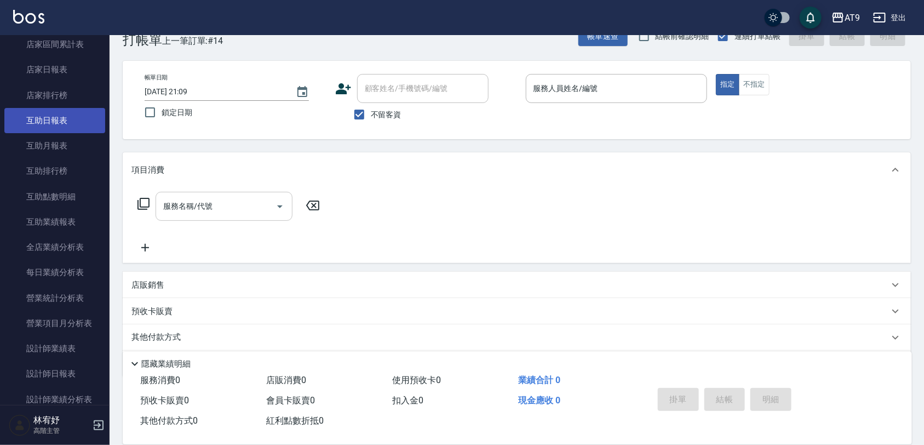
click at [77, 114] on link "互助日報表" at bounding box center [54, 120] width 101 height 25
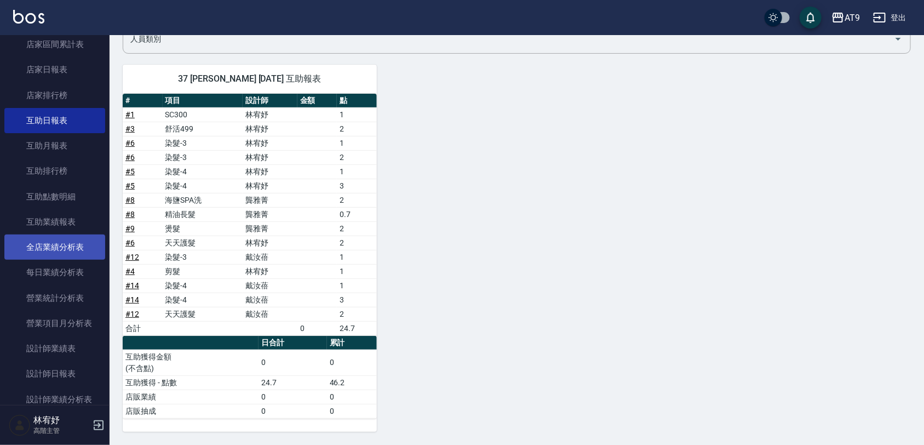
scroll to position [323, 0]
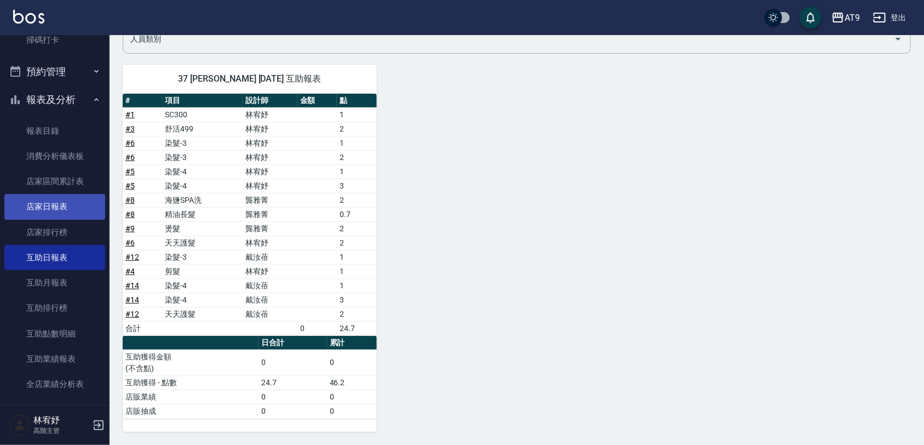
click at [70, 194] on link "店家日報表" at bounding box center [54, 206] width 101 height 25
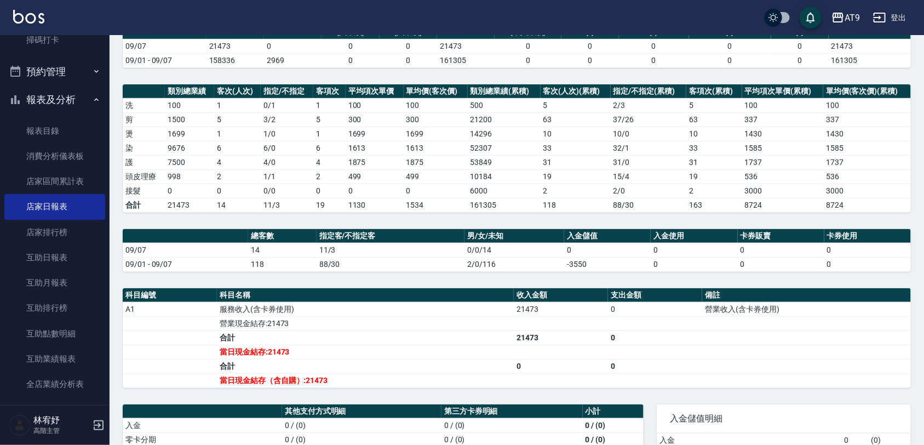
scroll to position [137, 0]
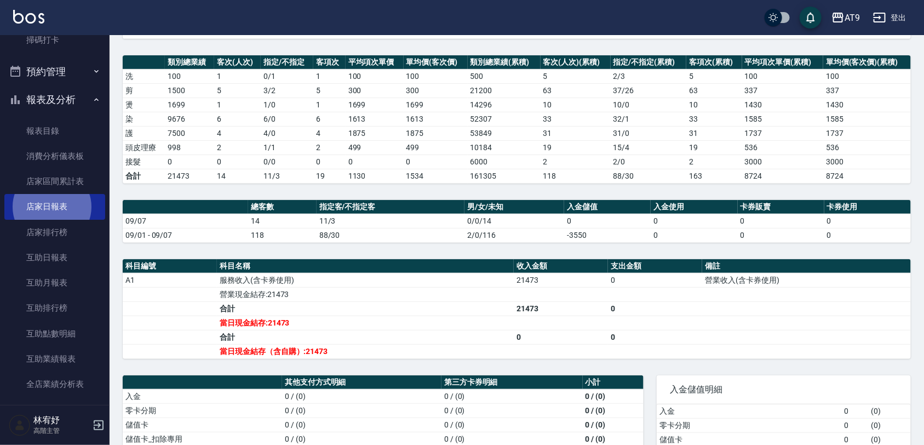
click at [898, 20] on button "登出" at bounding box center [889, 18] width 42 height 20
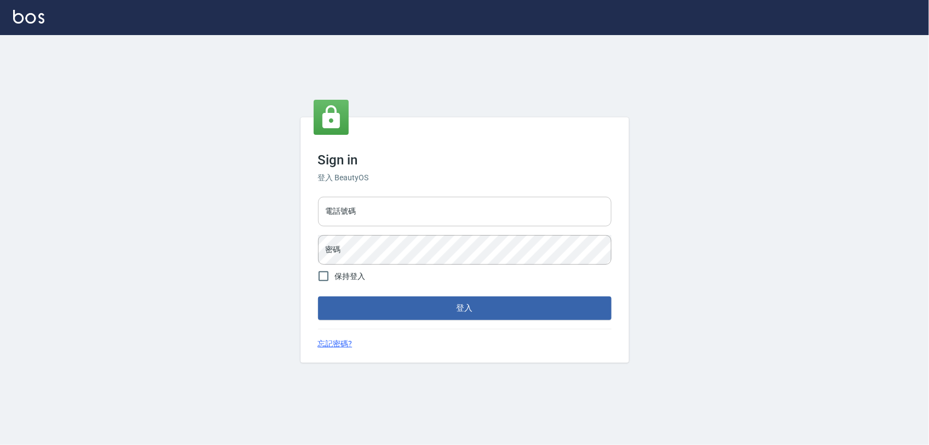
click at [404, 217] on input "電話號碼" at bounding box center [464, 212] width 293 height 30
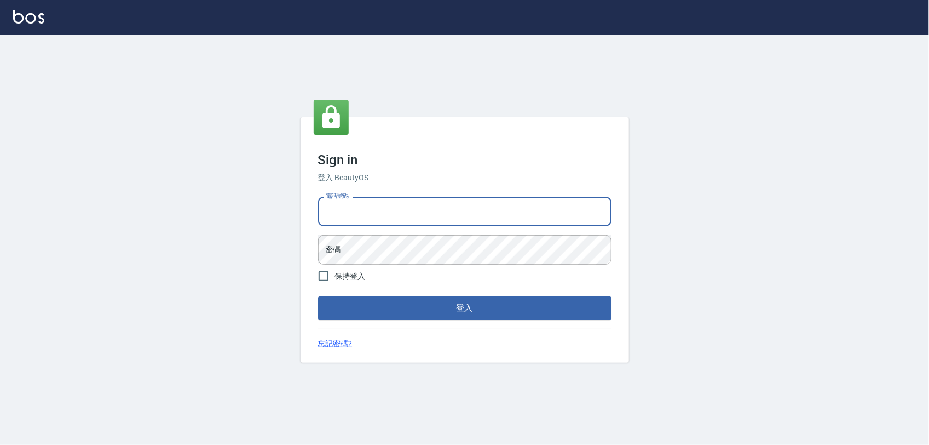
type input "0975151920"
